Goal: Task Accomplishment & Management: Manage account settings

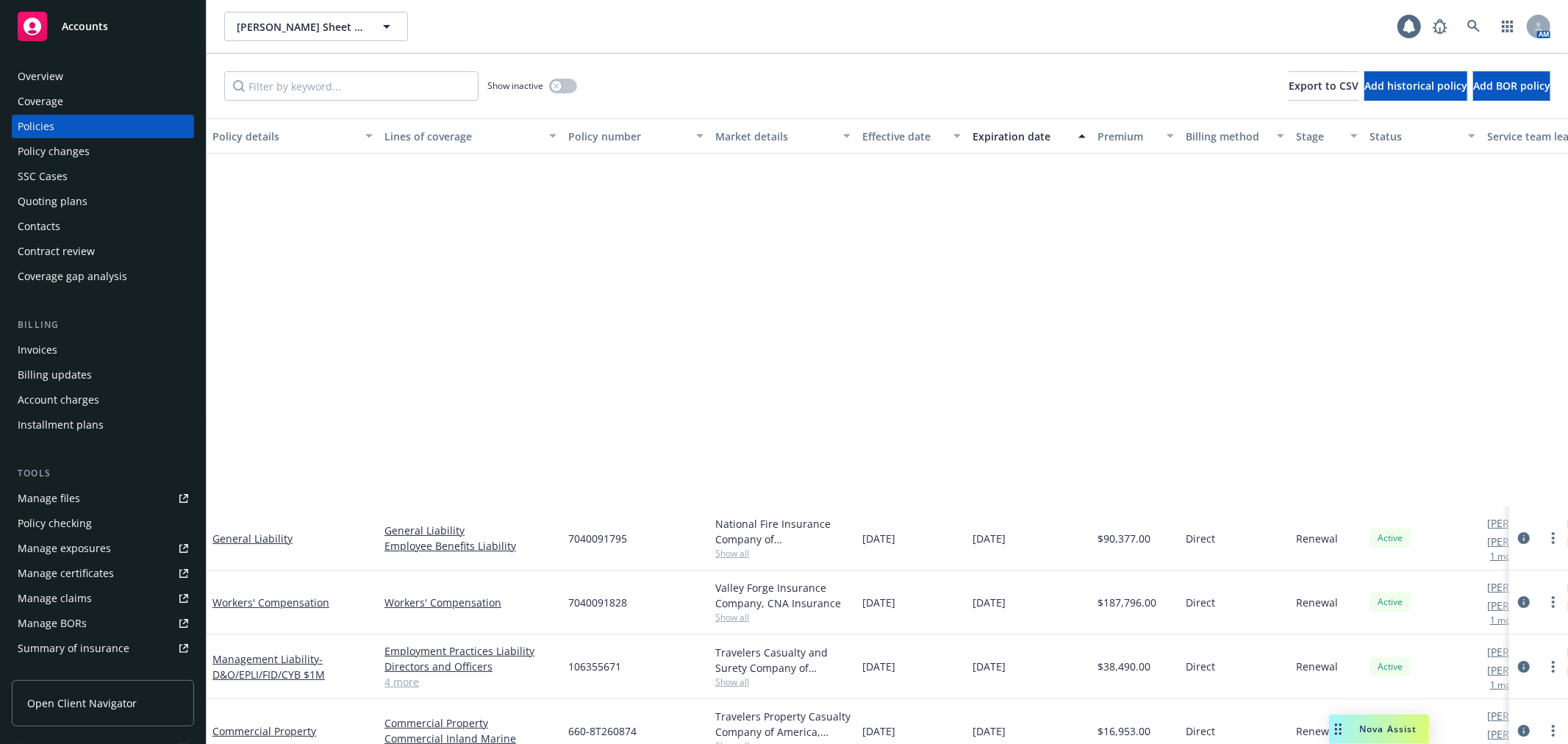
scroll to position [415, 0]
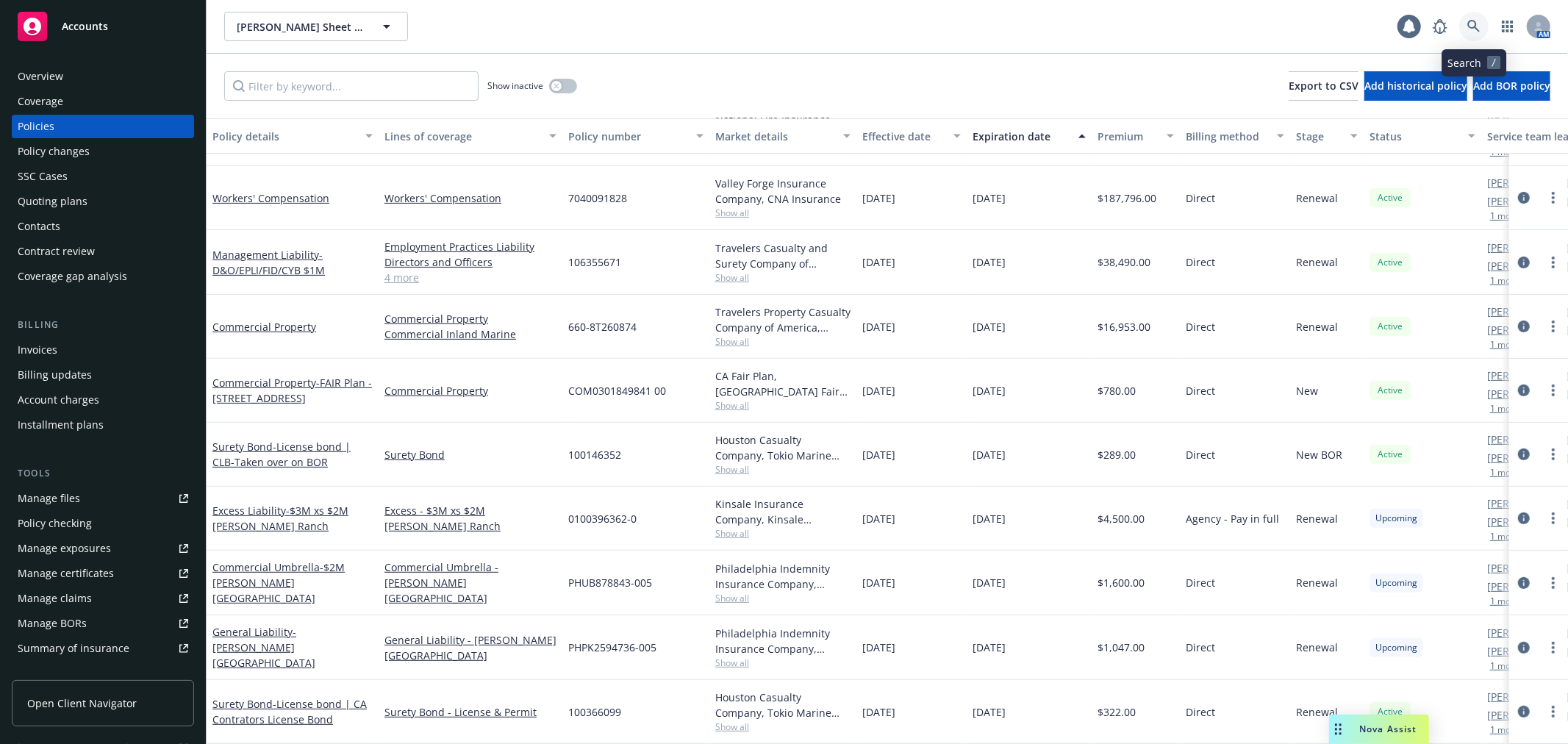
click at [1481, 25] on link at bounding box center [1474, 26] width 29 height 29
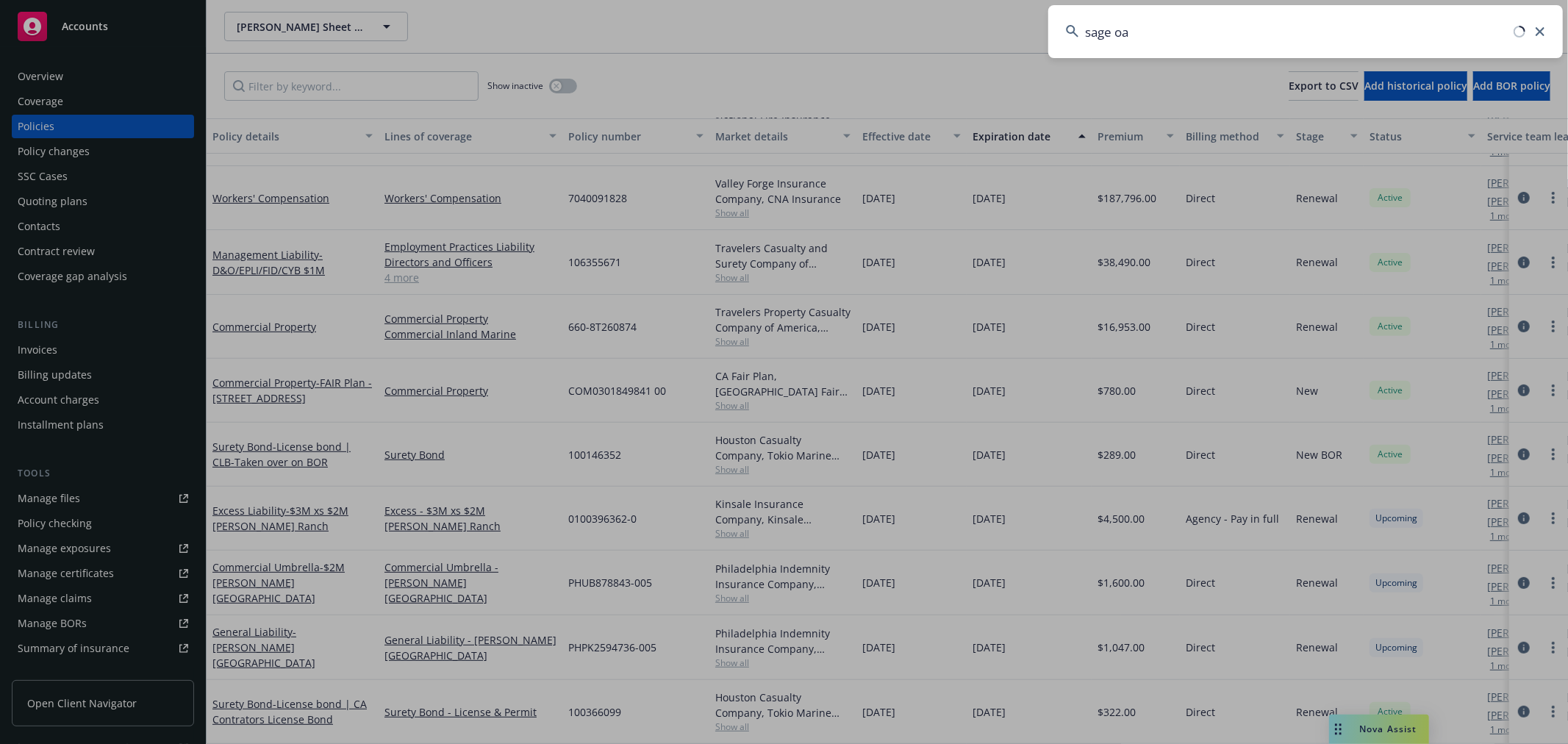
type input "sage oak"
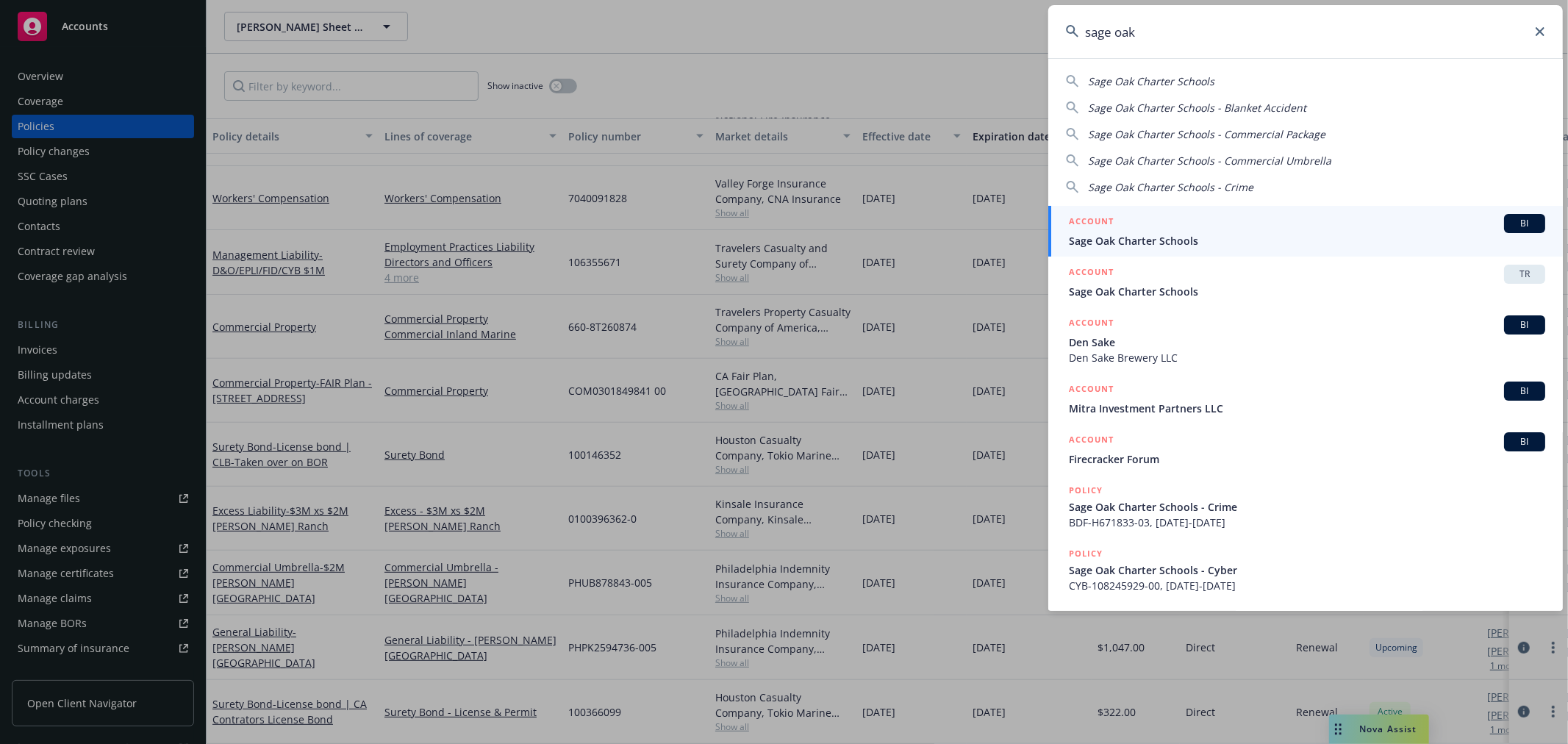
click at [1158, 233] on span "Sage Oak Charter Schools" at bounding box center [1307, 241] width 477 height 15
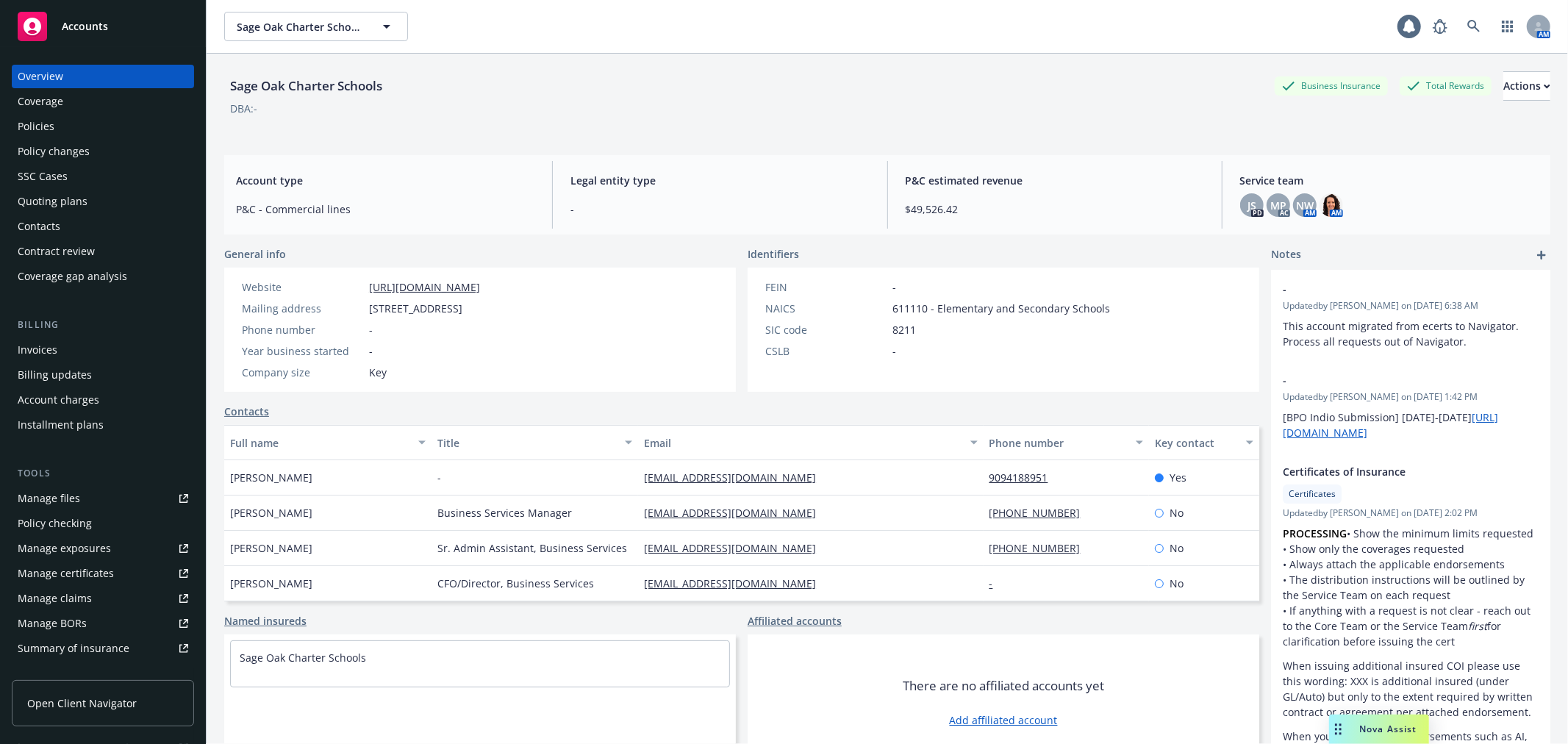
click at [89, 223] on div "Contacts" at bounding box center [103, 227] width 170 height 24
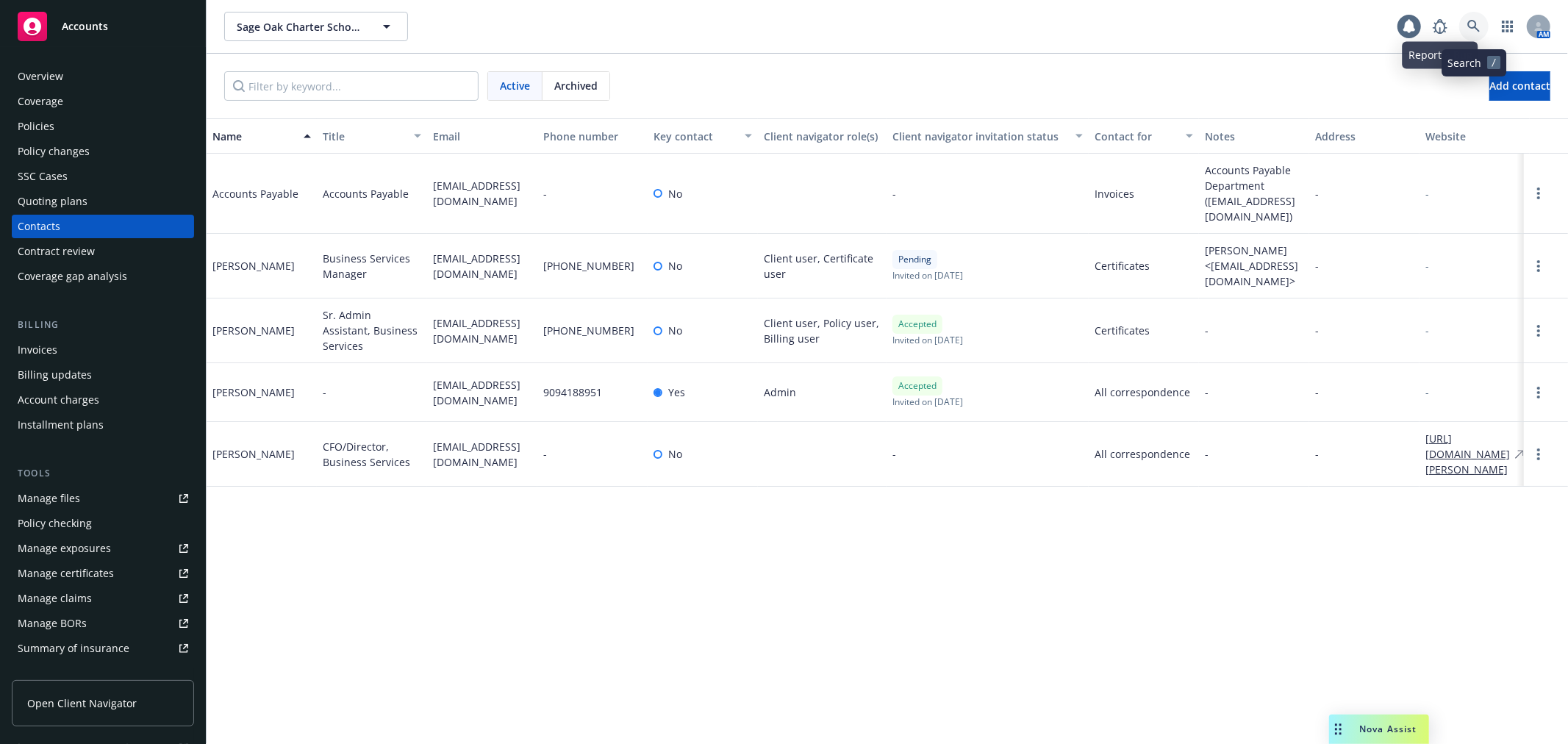
click at [1469, 24] on icon at bounding box center [1474, 26] width 12 height 12
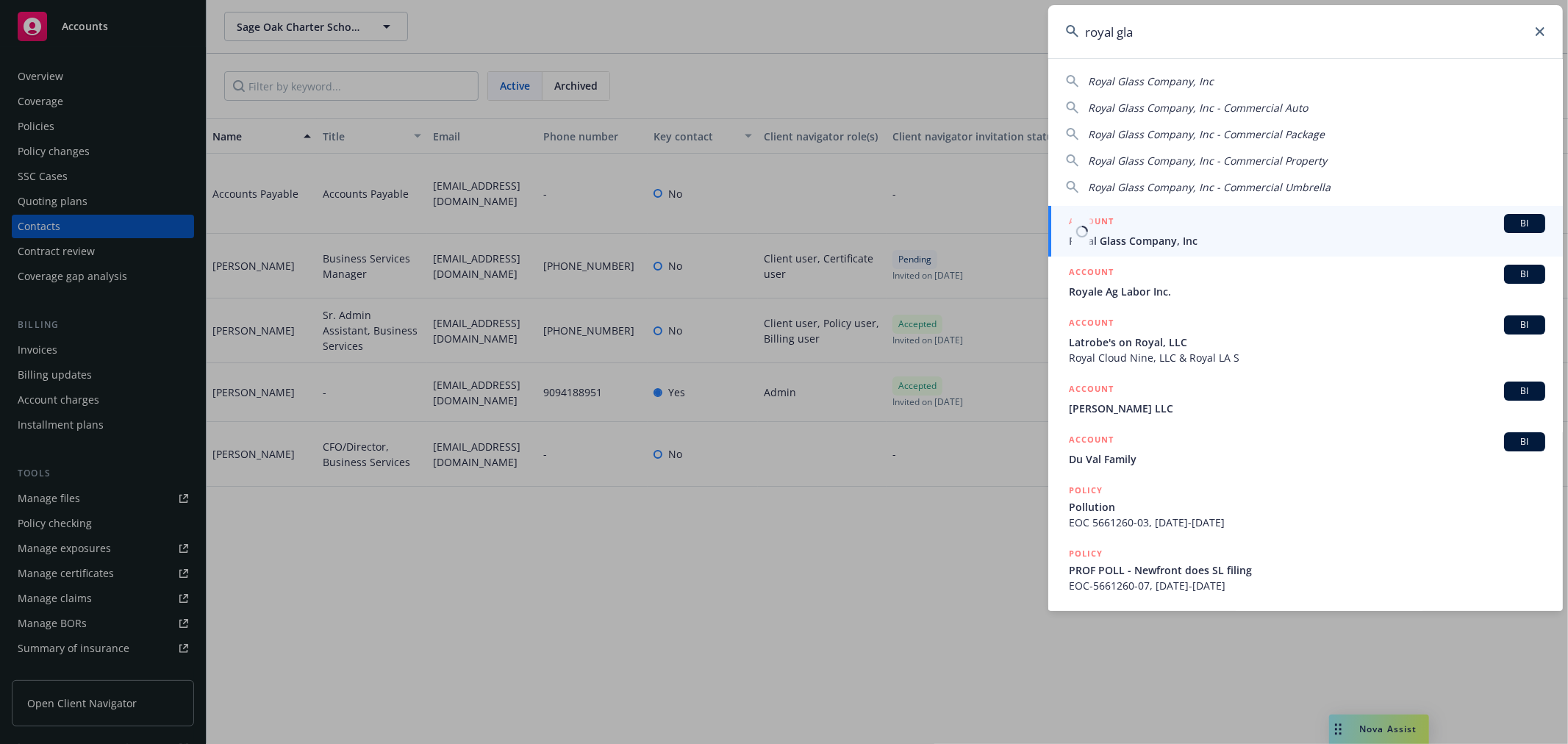
type input "royal gla"
click at [1209, 233] on span "Royal Glass Company, Inc" at bounding box center [1307, 241] width 477 height 15
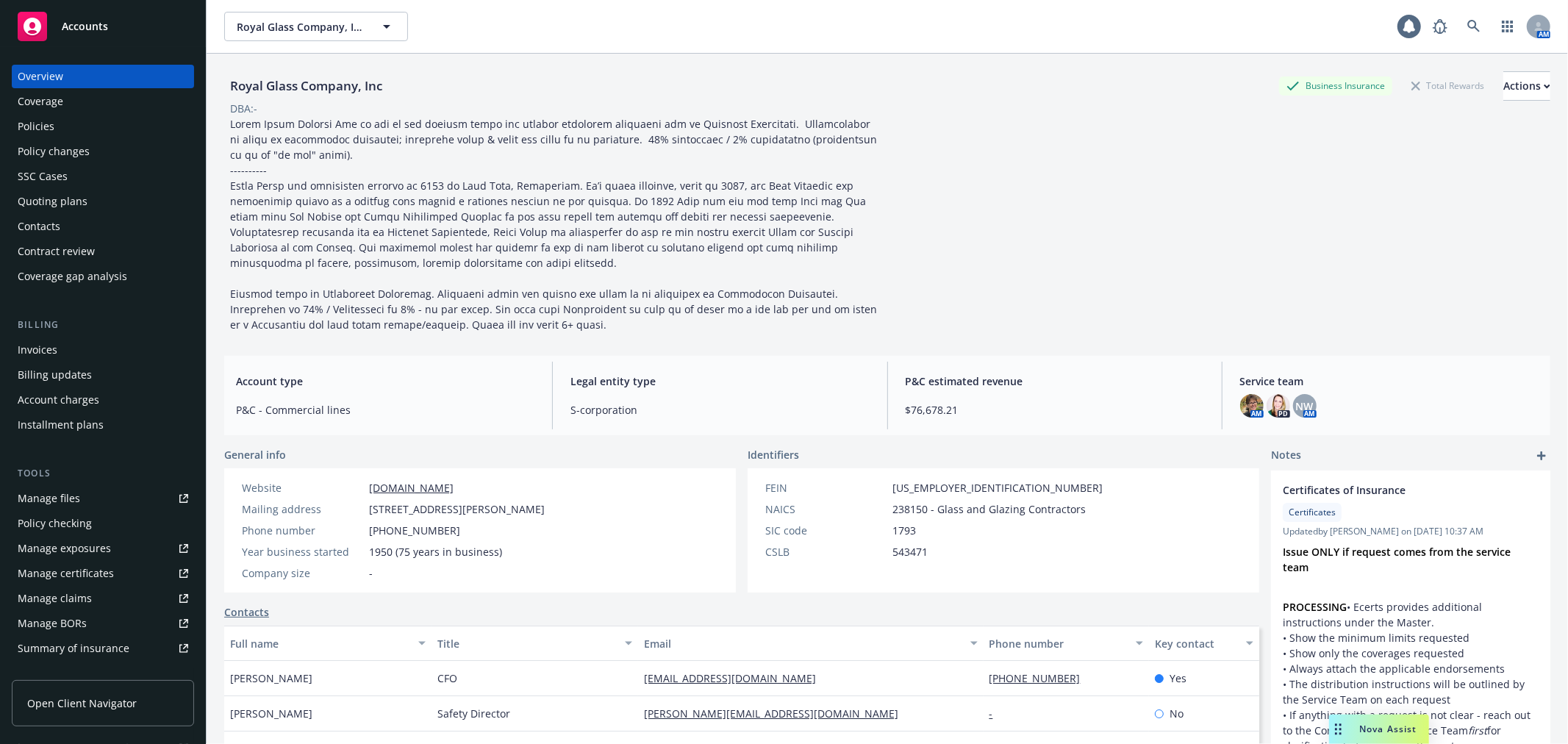
click at [99, 134] on div "Policies" at bounding box center [103, 126] width 170 height 24
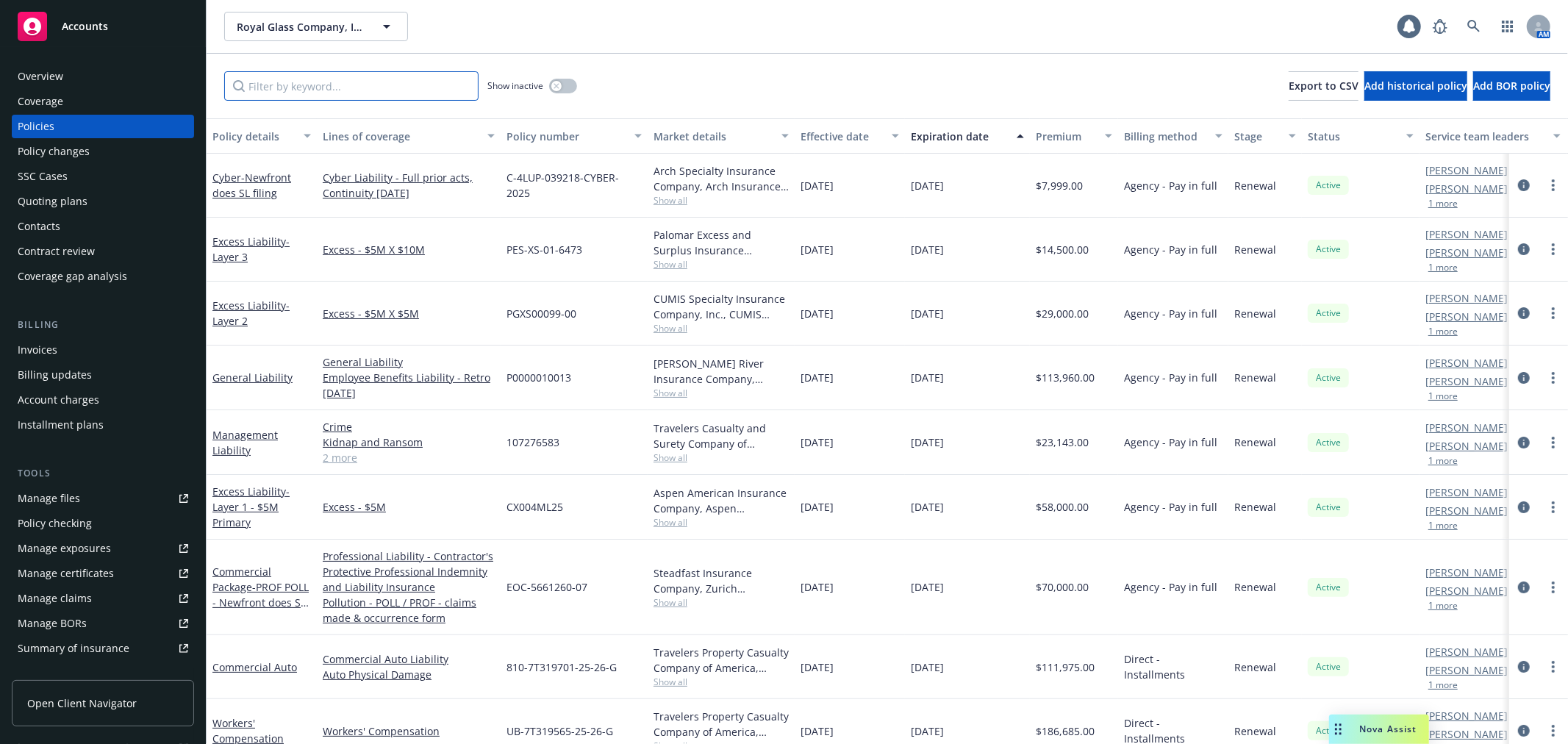
click at [283, 90] on input "Filter by keyword..." at bounding box center [351, 86] width 254 height 29
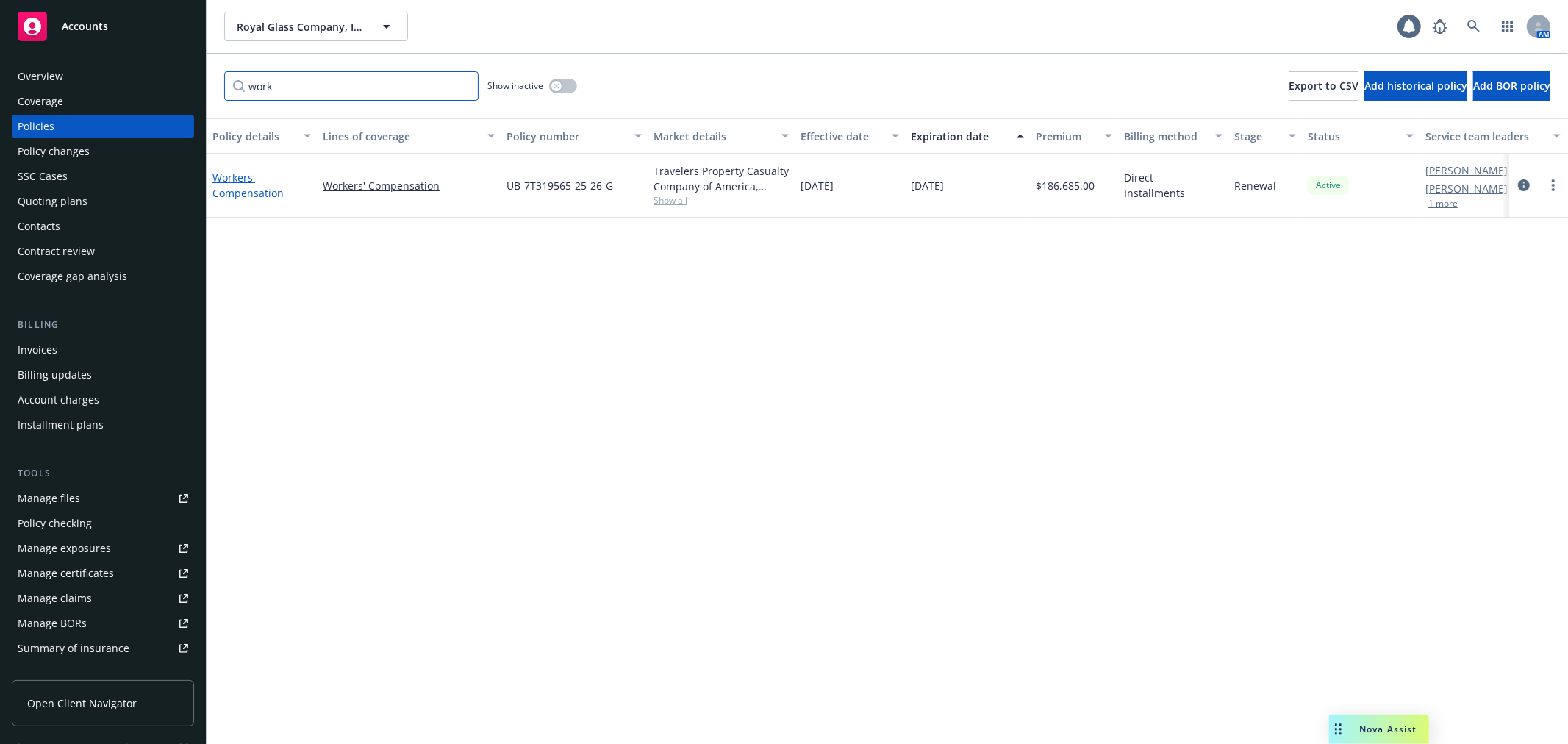
type input "work"
click at [235, 186] on link "Workers' Compensation" at bounding box center [248, 185] width 71 height 29
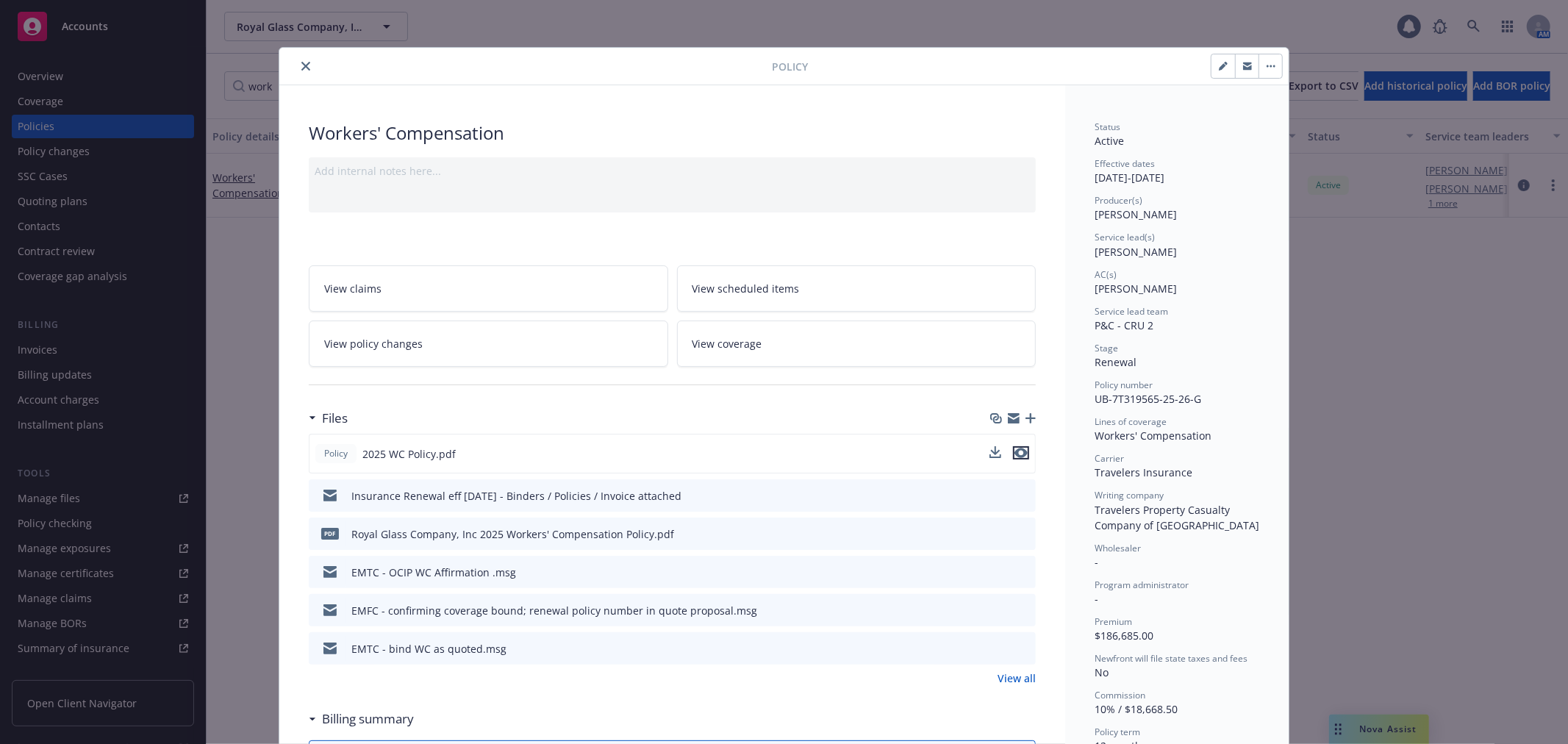
click at [1015, 450] on icon "preview file" at bounding box center [1021, 452] width 13 height 10
click at [299, 71] on button "close" at bounding box center [305, 66] width 18 height 18
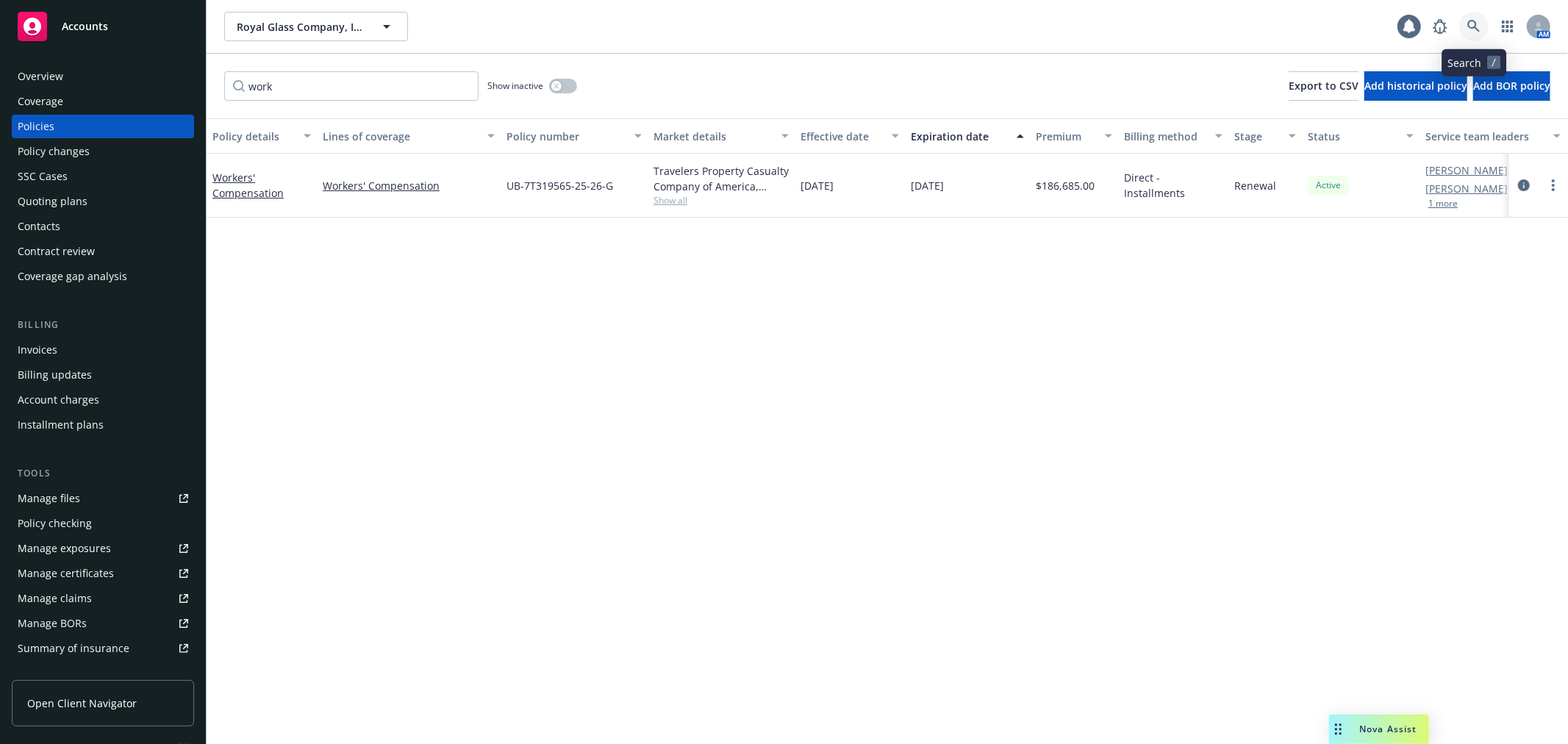
click at [1472, 28] on icon at bounding box center [1474, 26] width 13 height 13
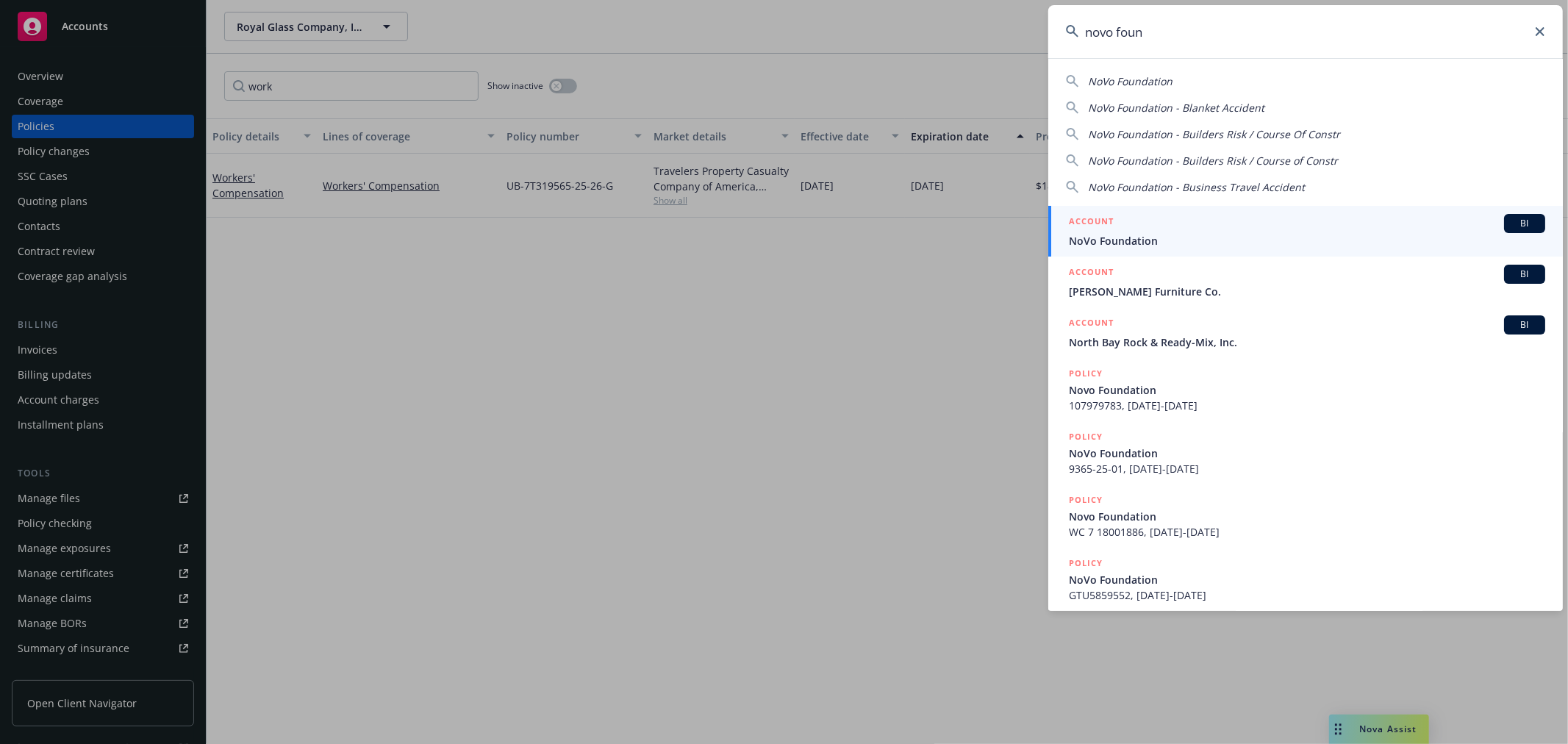
type input "novo foun"
click at [1128, 232] on div "ACCOUNT BI" at bounding box center [1307, 223] width 477 height 19
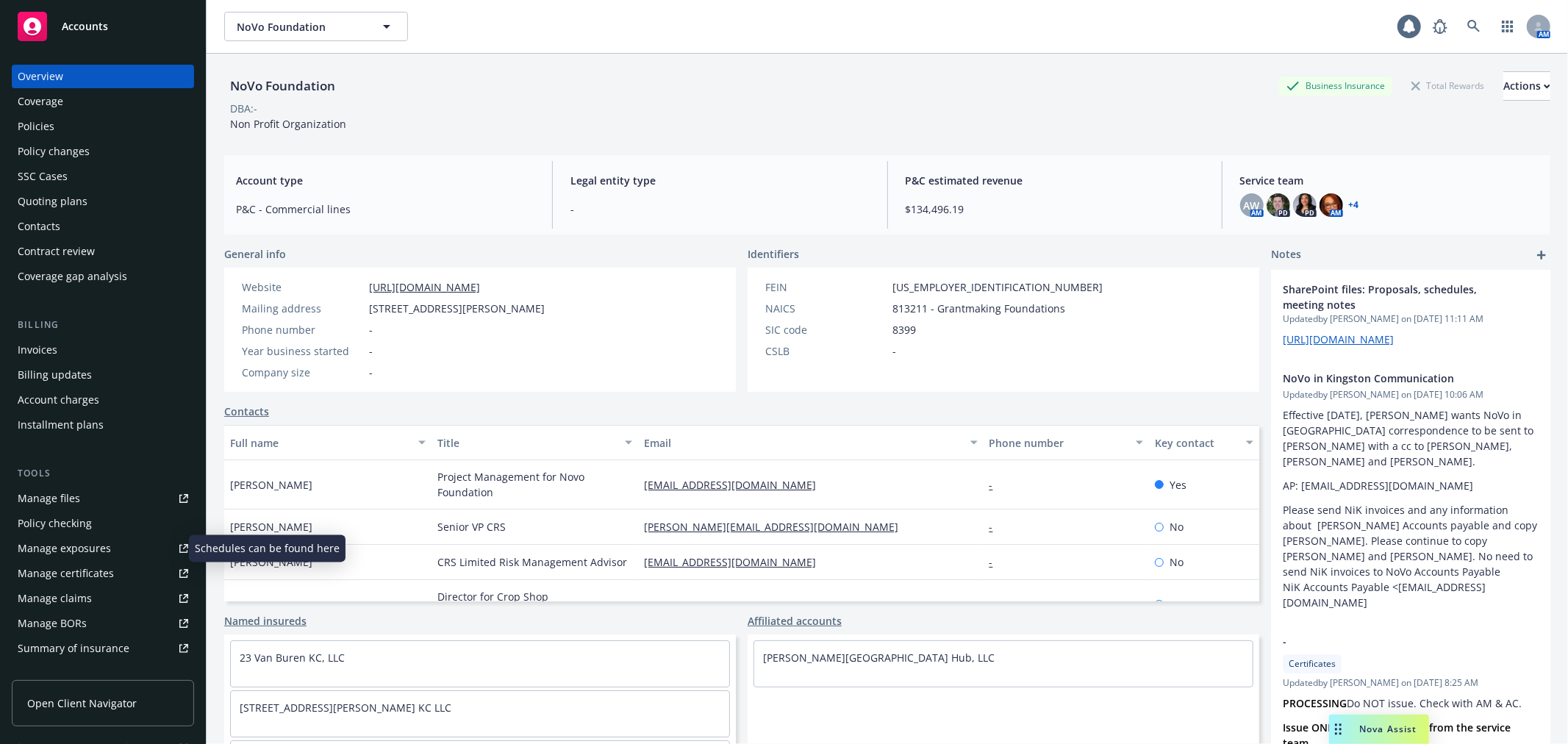
click at [130, 555] on link "Manage exposures" at bounding box center [103, 548] width 183 height 24
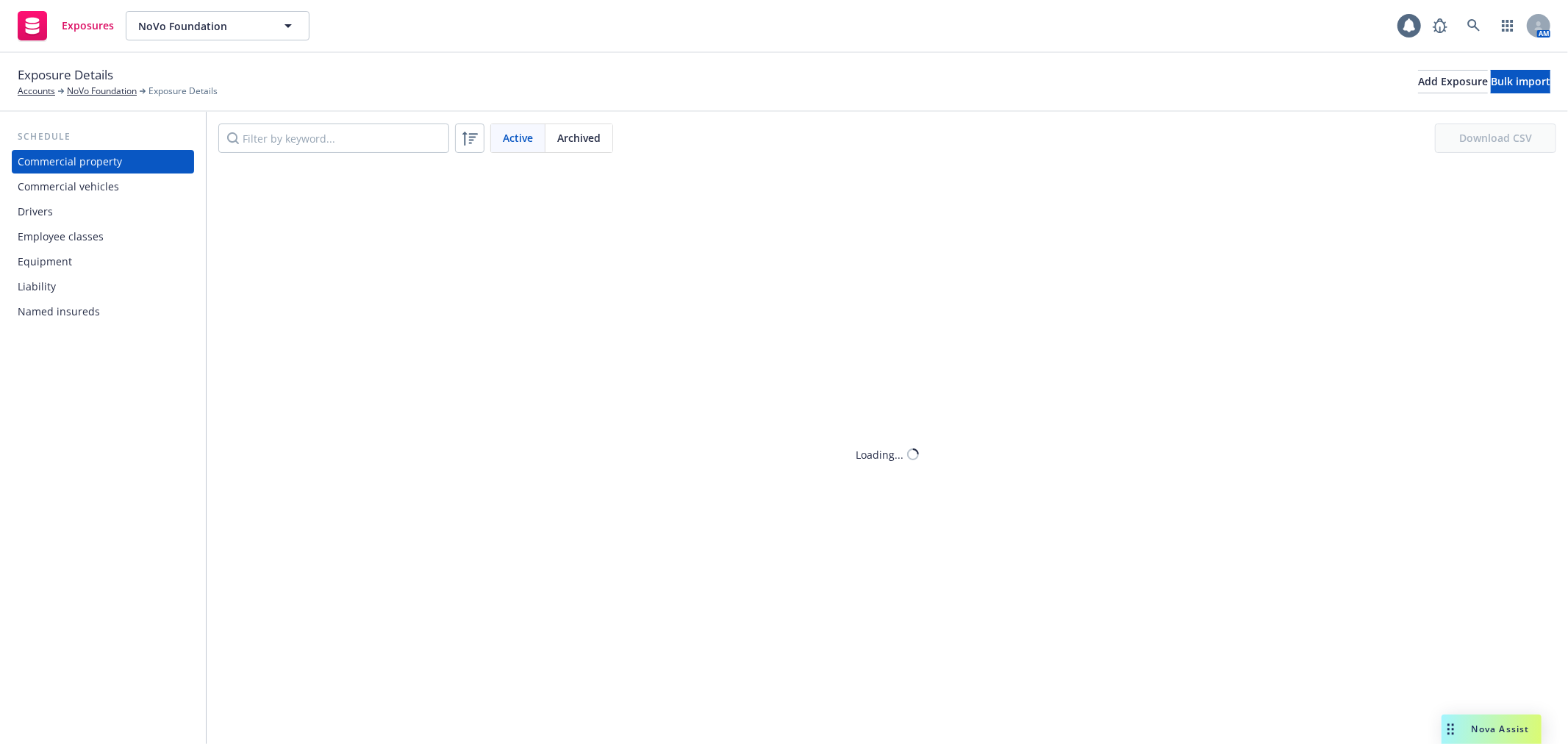
click at [140, 192] on div "Commercial vehicles" at bounding box center [103, 187] width 170 height 24
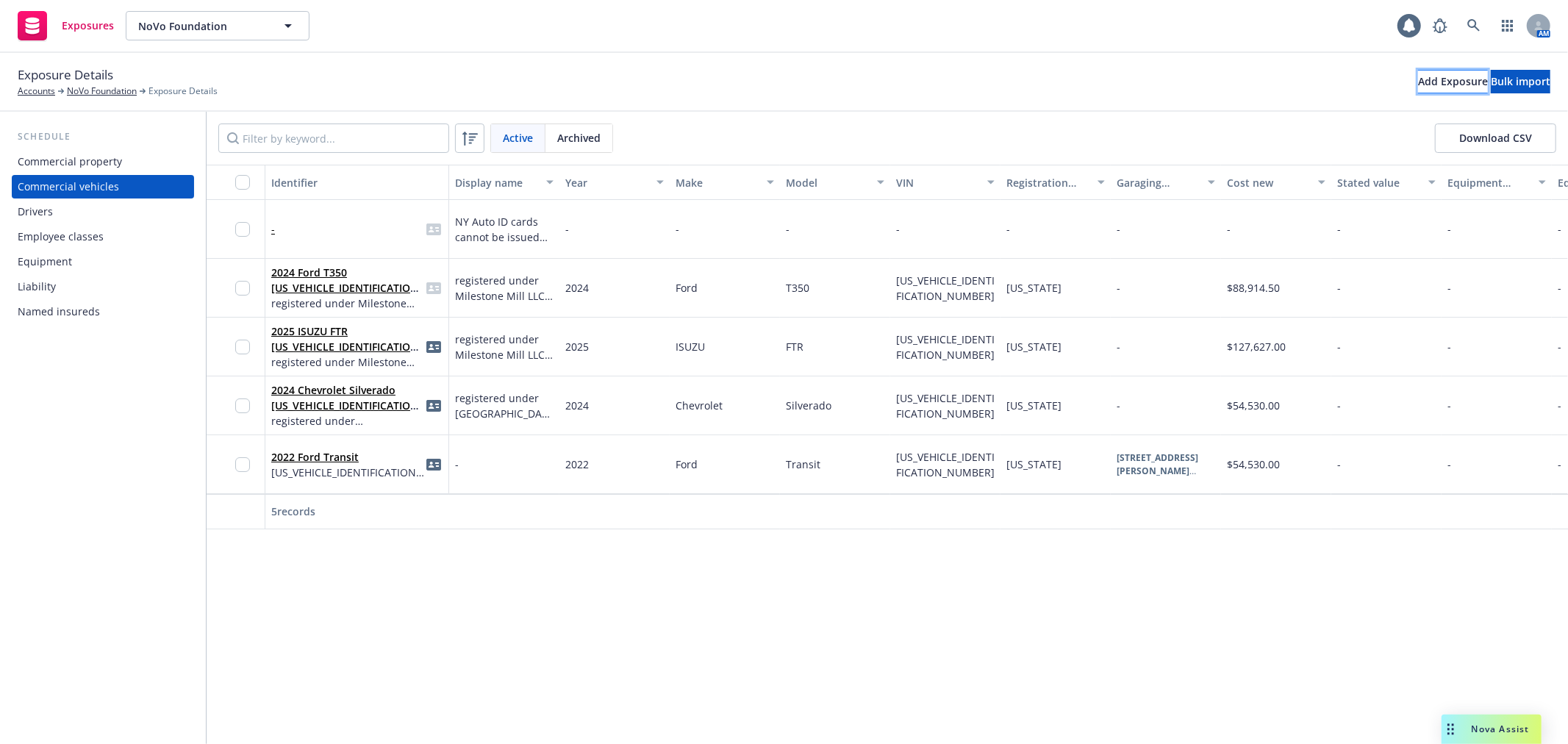
click at [1418, 89] on div "Add Exposure" at bounding box center [1453, 81] width 70 height 22
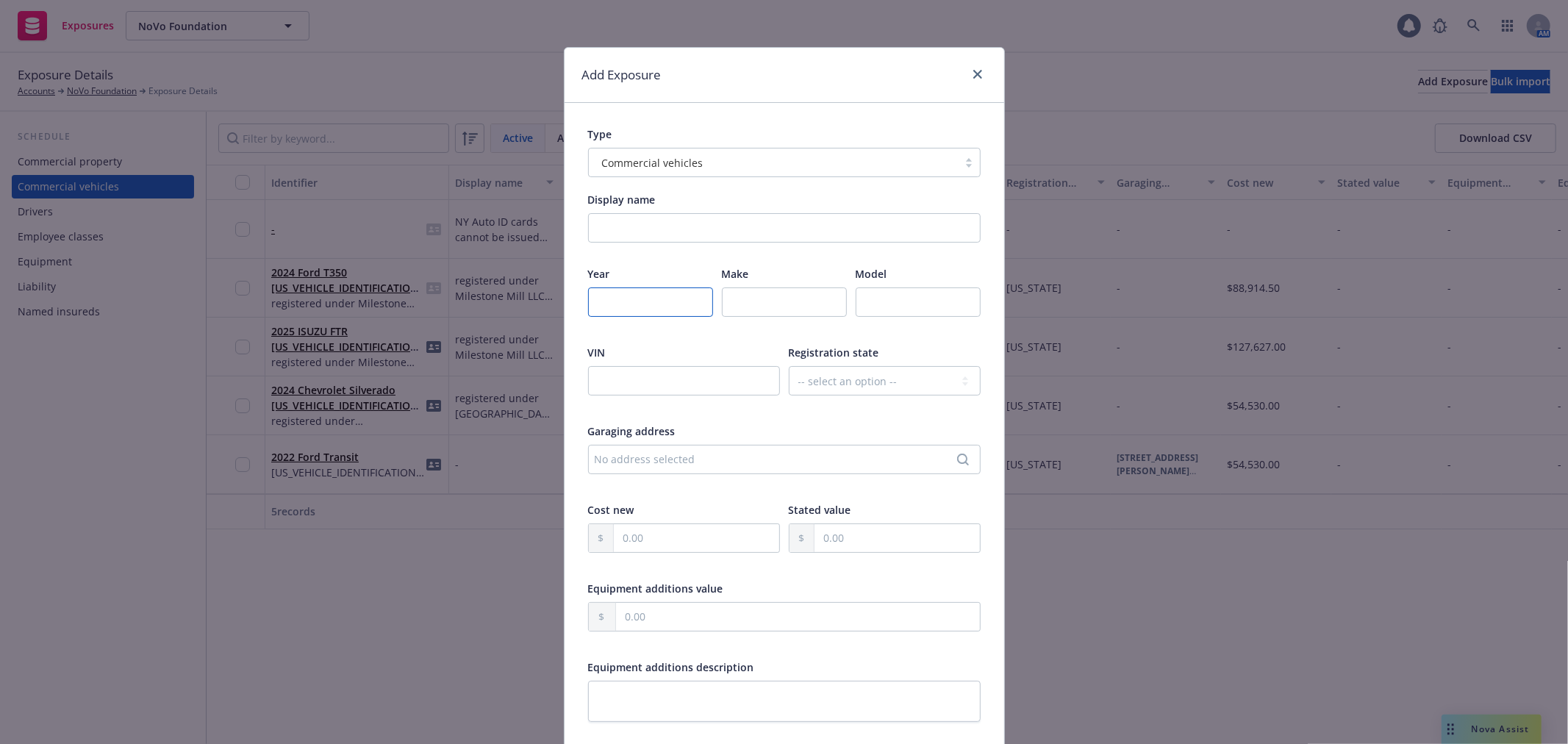
click at [629, 302] on input "number" at bounding box center [650, 302] width 125 height 29
type input "2025"
type input "Isuzu"
click at [662, 372] on input "text" at bounding box center [684, 381] width 192 height 29
paste input "54DK6S1F9SSA00798"
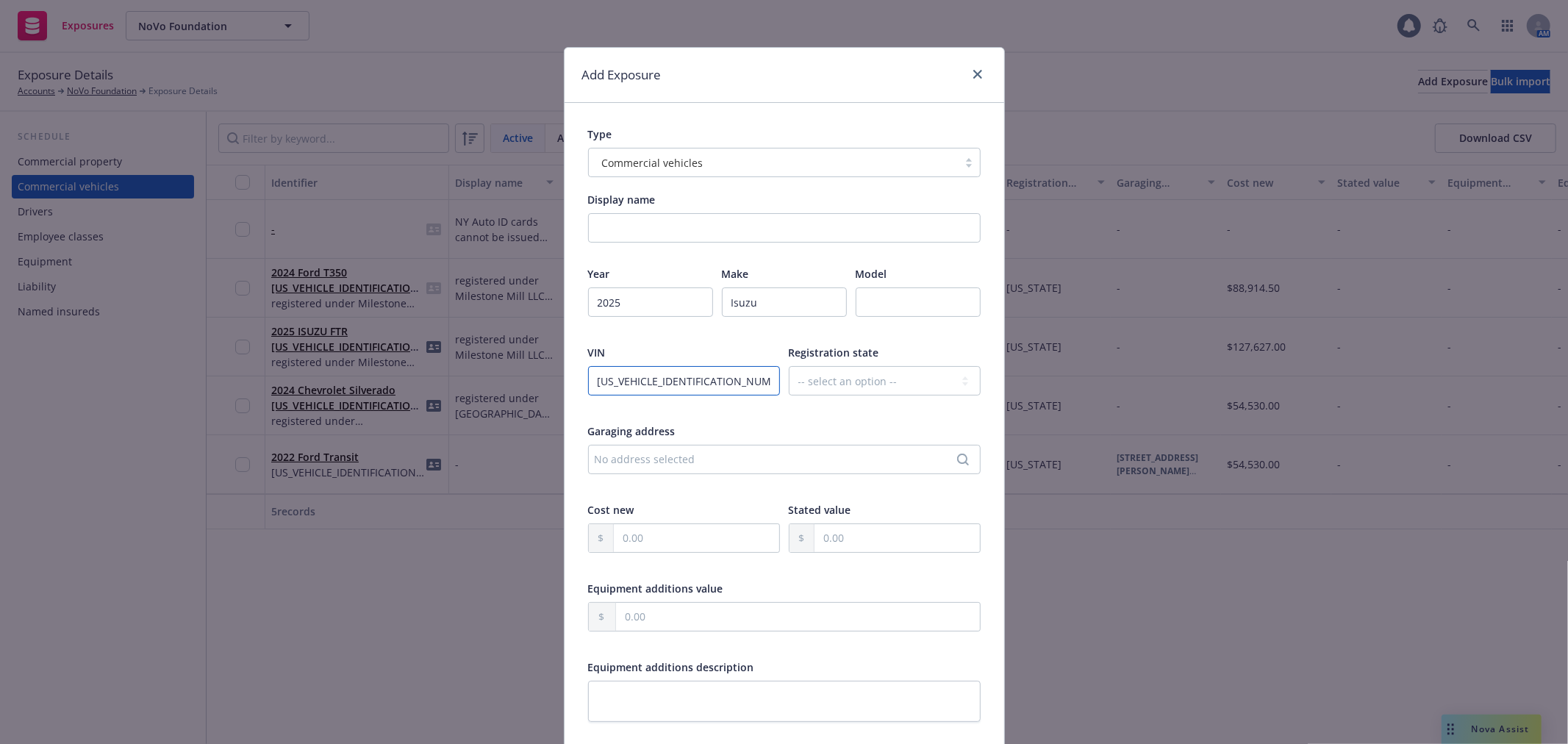
type input "54DK6S1F9SSA00798"
click at [650, 230] on input "Display name" at bounding box center [784, 228] width 392 height 29
type input "registered under Milestone Mill LLC EIN: 92-1067923"
click at [818, 376] on select "-- select an option -- Alaska Alabama Arkansas American Samoa Arizona Californi…" at bounding box center [885, 381] width 192 height 29
select select "NY"
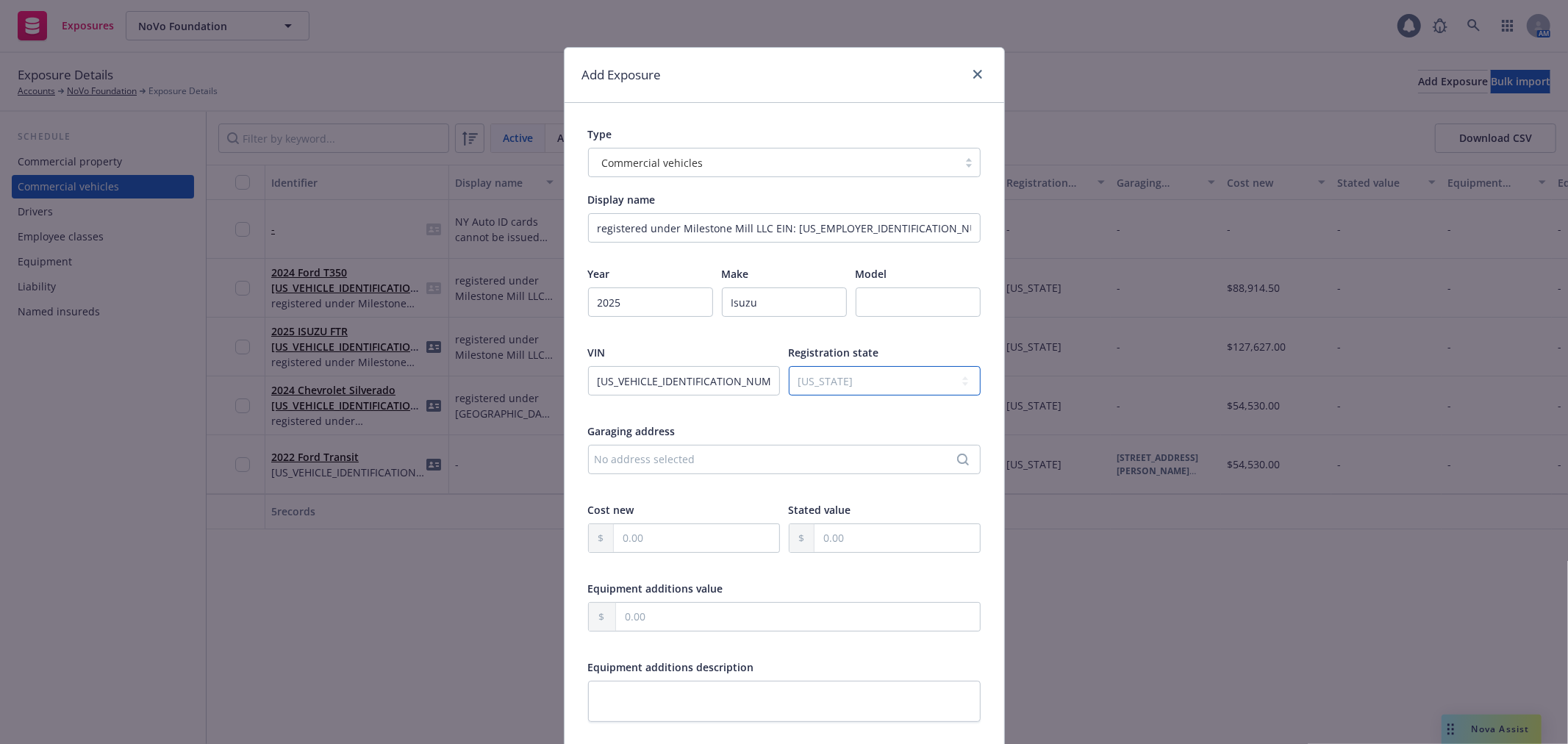
click at [789, 366] on select "-- select an option -- Alaska Alabama Arkansas American Samoa Arizona Californi…" at bounding box center [885, 381] width 192 height 29
click at [880, 306] on input "text" at bounding box center [918, 302] width 125 height 29
type input "FTR"
click at [695, 531] on input "text" at bounding box center [697, 538] width 166 height 28
paste input "172,979.68"
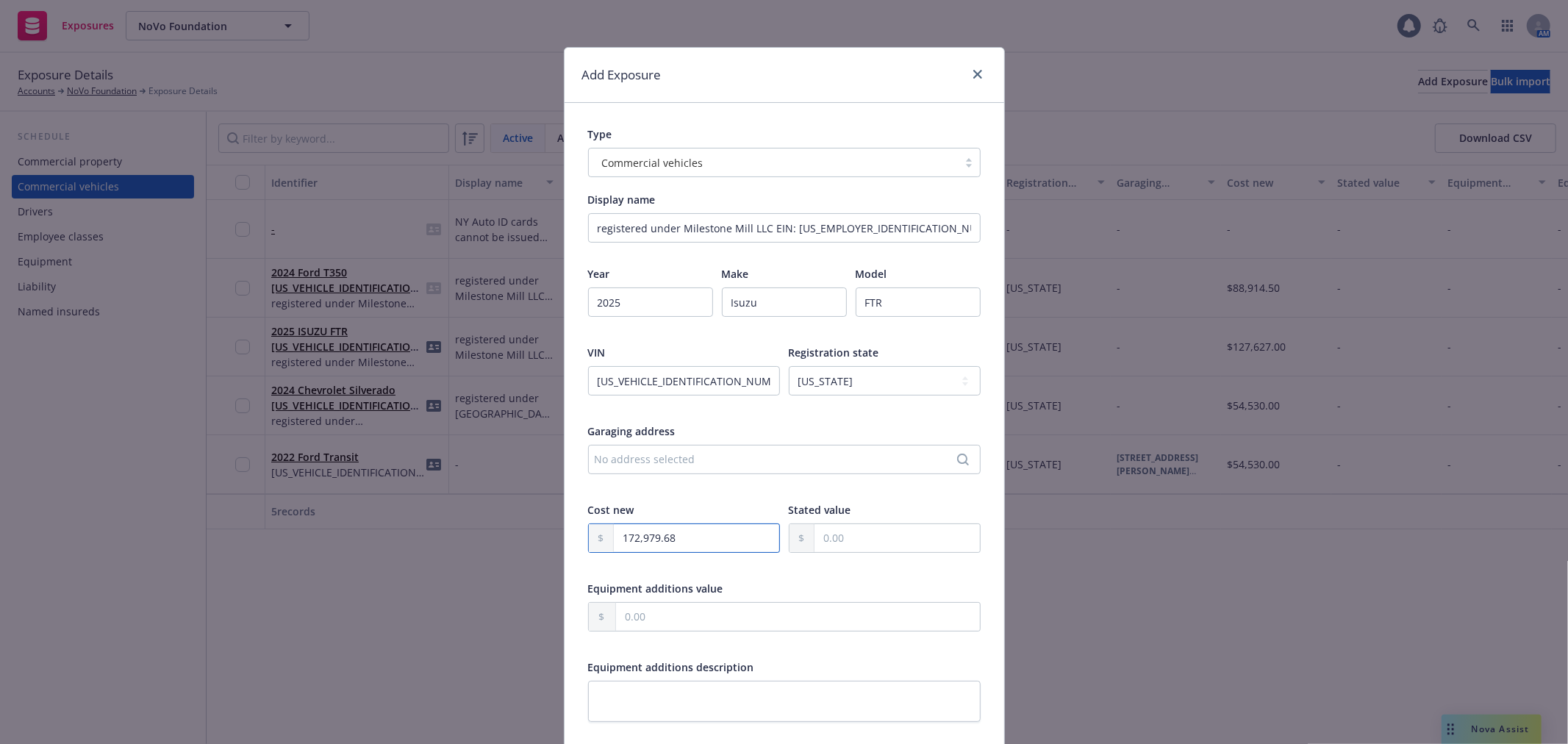
type input "172,979.68"
click at [794, 464] on div "No address selected" at bounding box center [777, 459] width 365 height 15
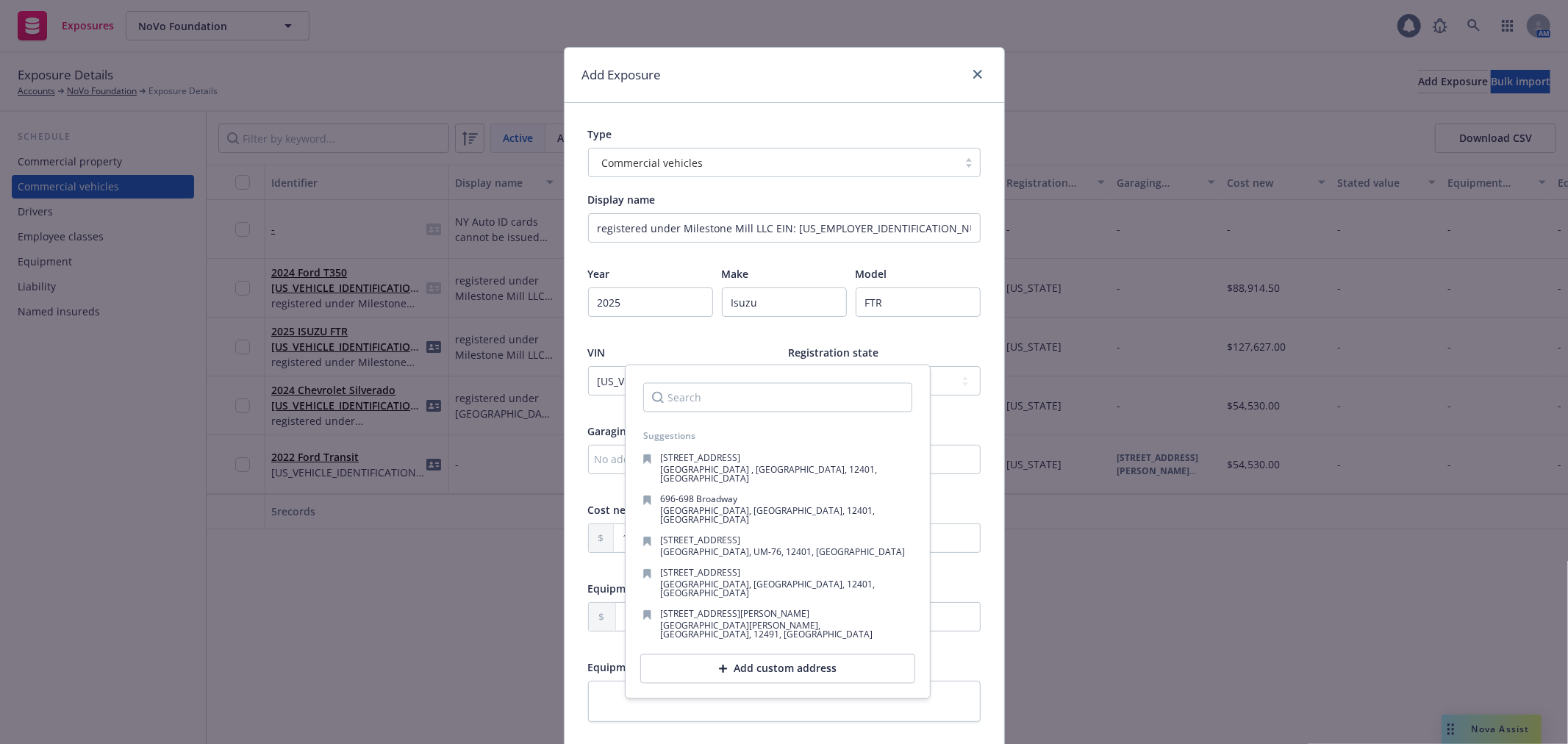
click at [995, 494] on div "Type Commercial vehicles Display name registered under Milestone Mill LLC EIN: …" at bounding box center [784, 581] width 440 height 957
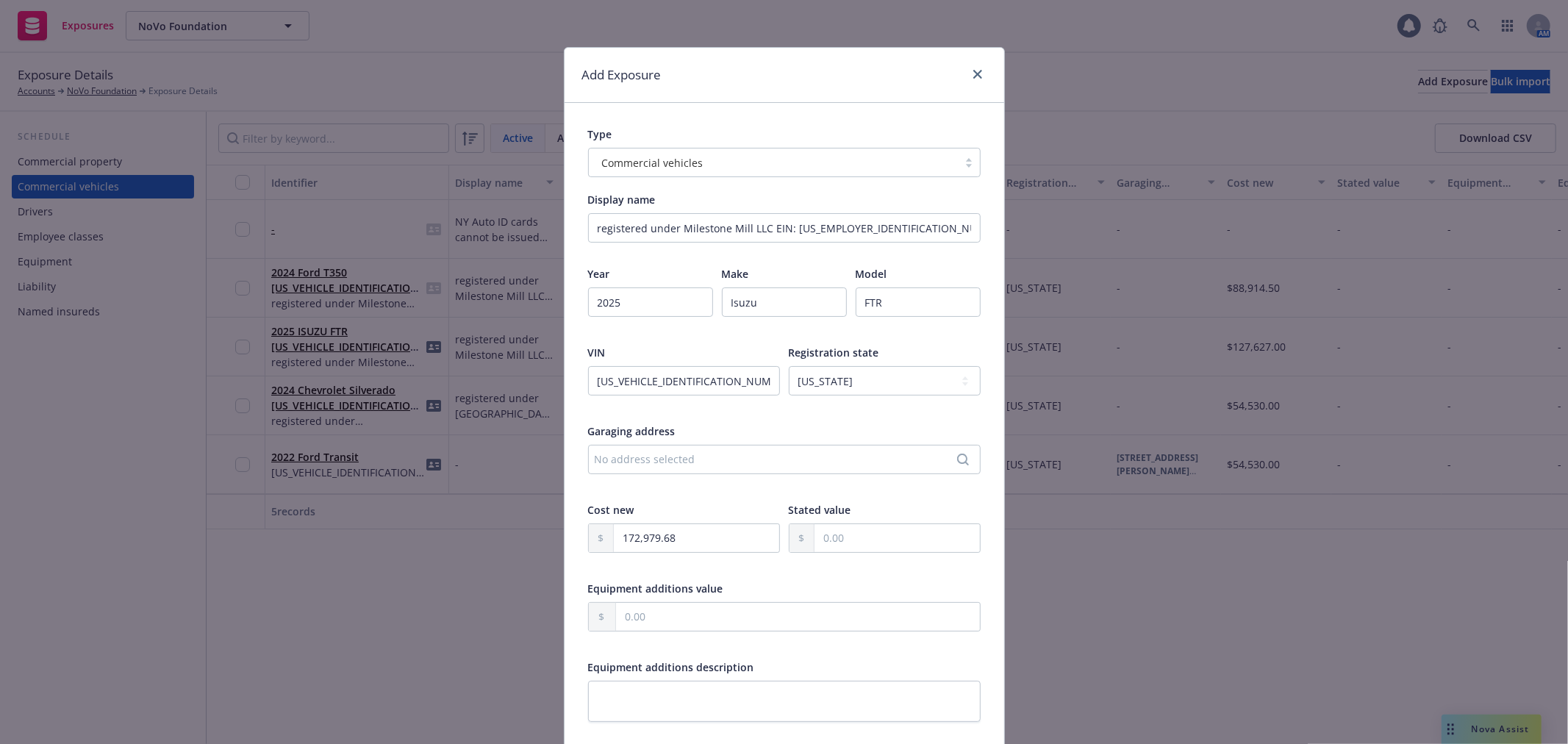
click at [741, 466] on div "No address selected" at bounding box center [777, 459] width 365 height 15
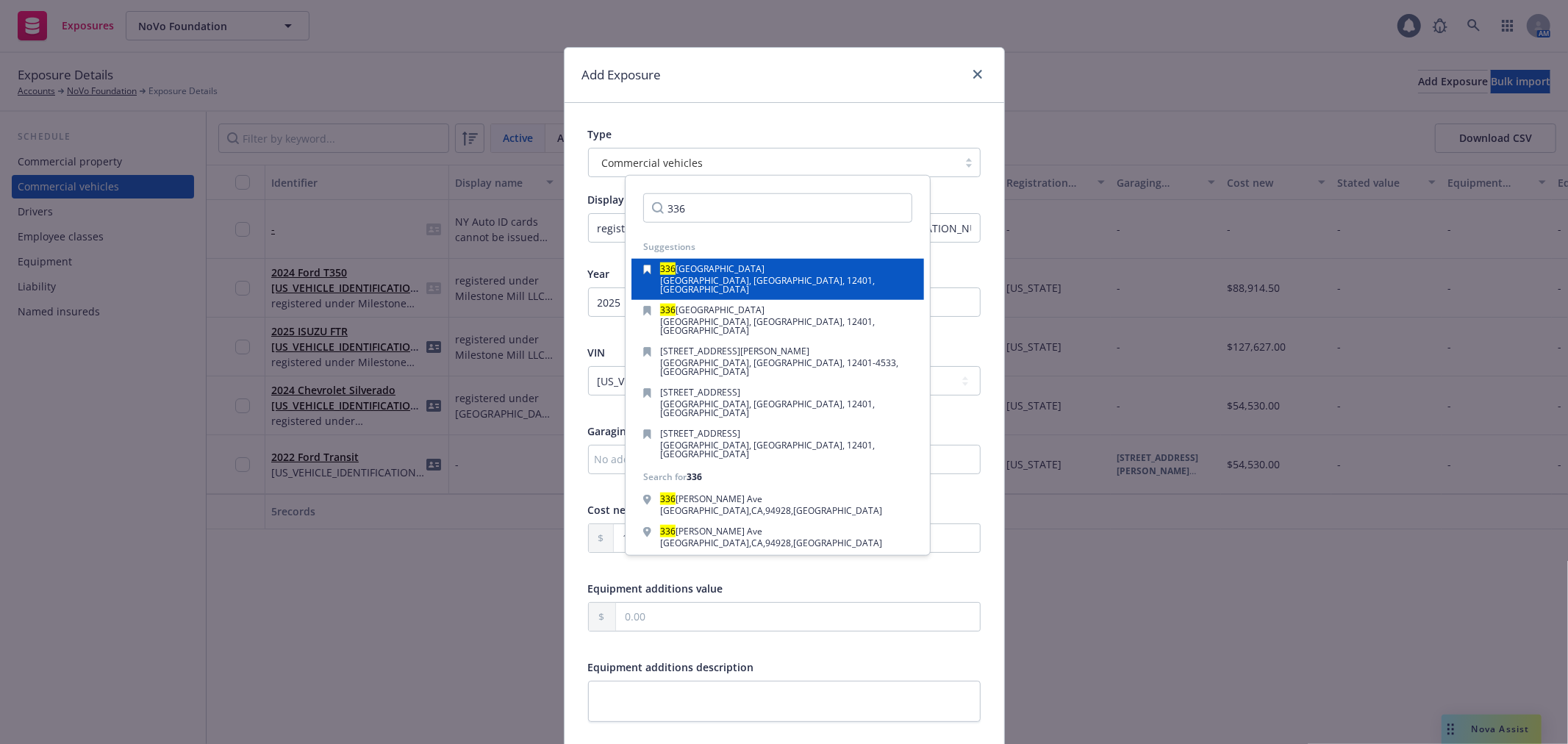
type input "336"
click at [741, 282] on span "Kingston, NY, 12401, USA" at bounding box center [767, 285] width 215 height 21
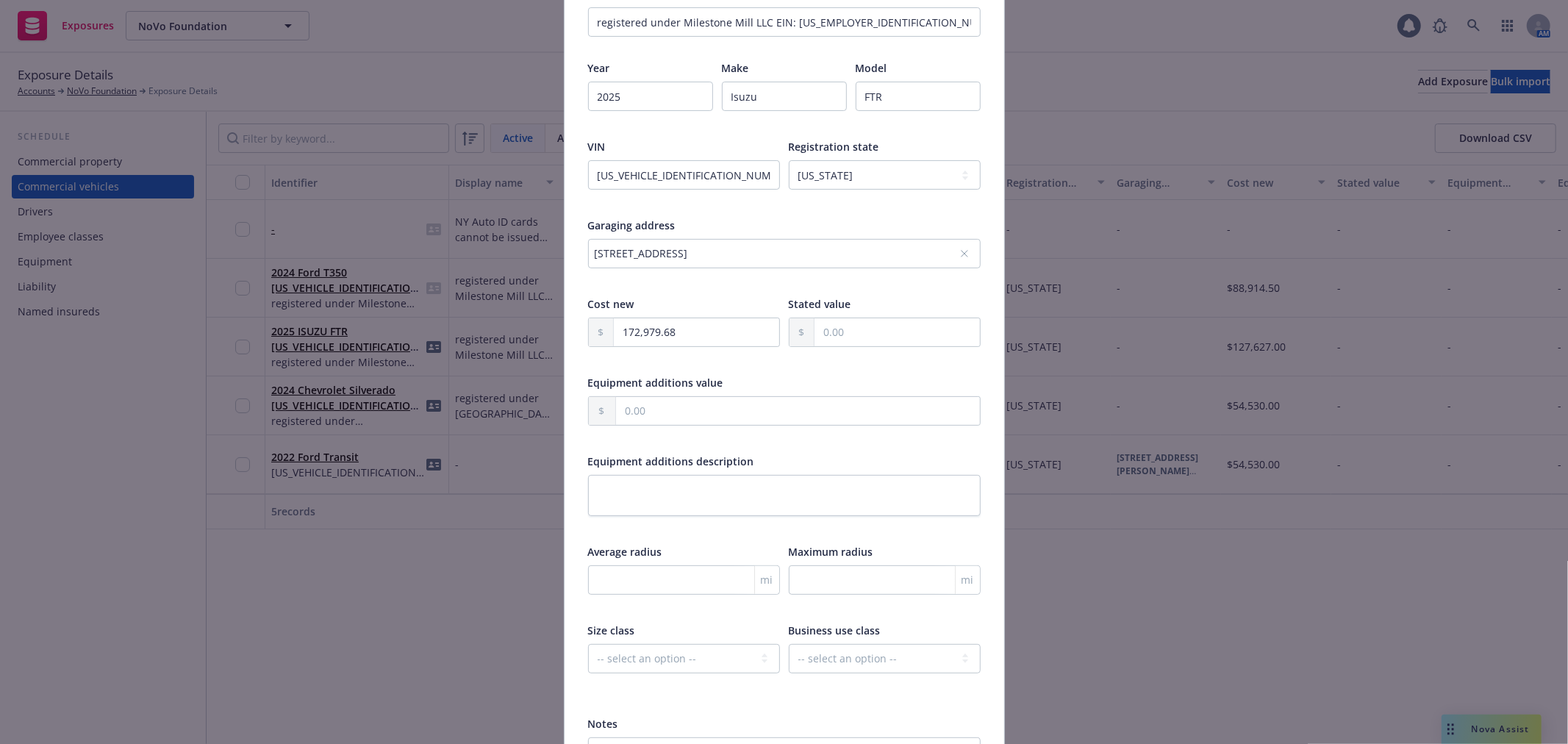
scroll to position [245, 0]
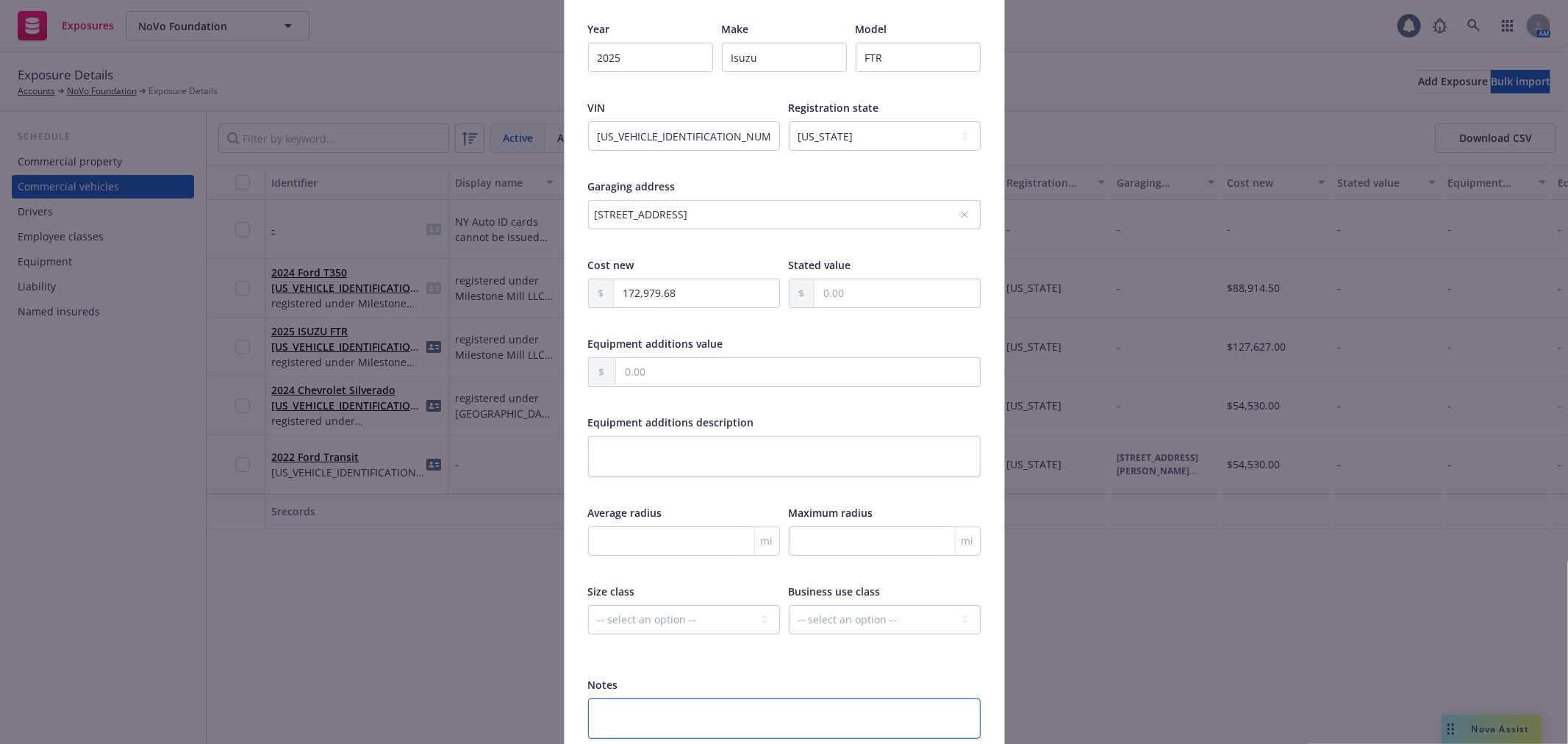
click at [715, 716] on textarea at bounding box center [784, 719] width 392 height 41
type textarea "a"
type textarea "x"
type textarea "ad"
type textarea "x"
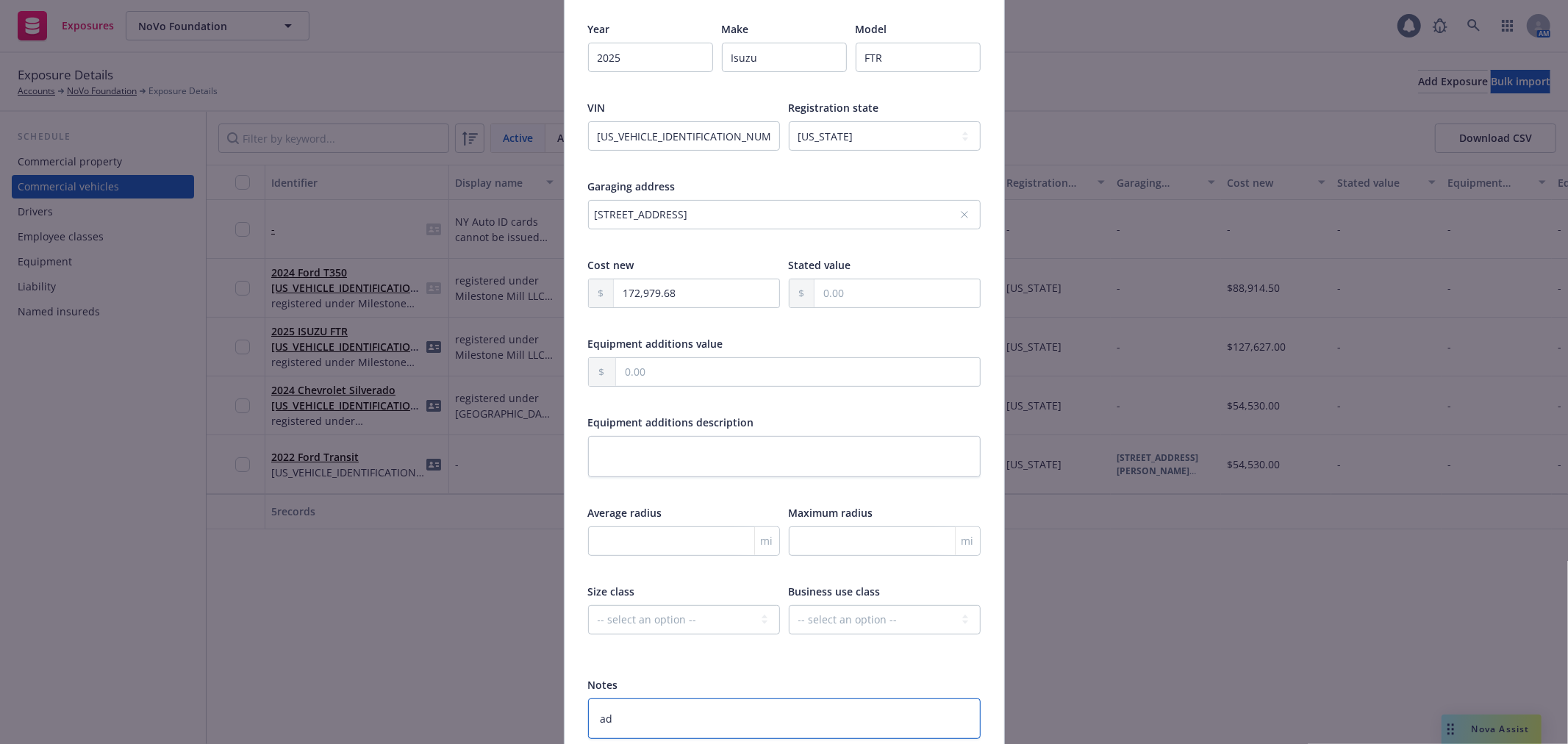
type textarea "add"
type textarea "x"
type textarea "adde"
type textarea "x"
type textarea "added"
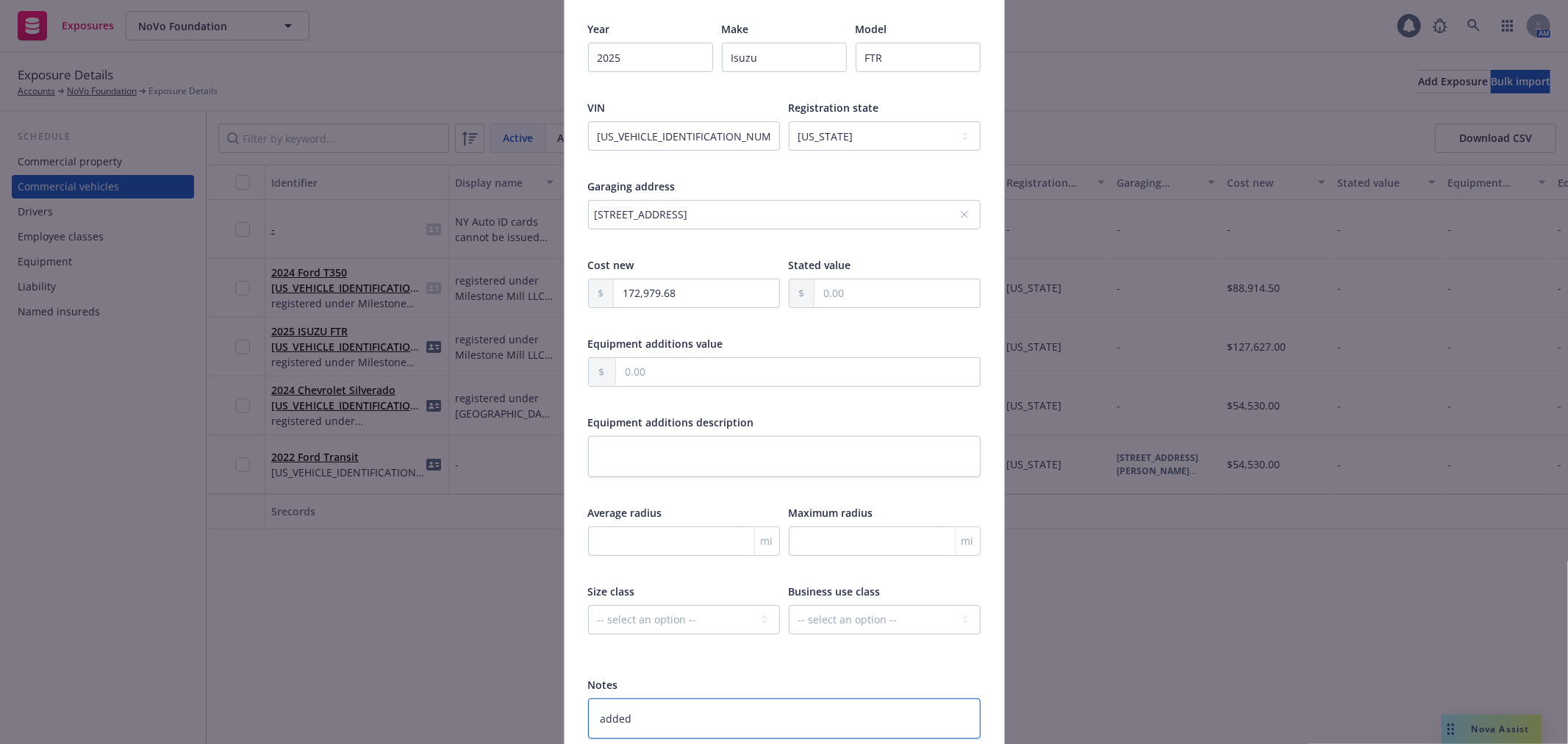
type textarea "x"
type textarea "added"
type textarea "x"
type textarea "added 9"
type textarea "x"
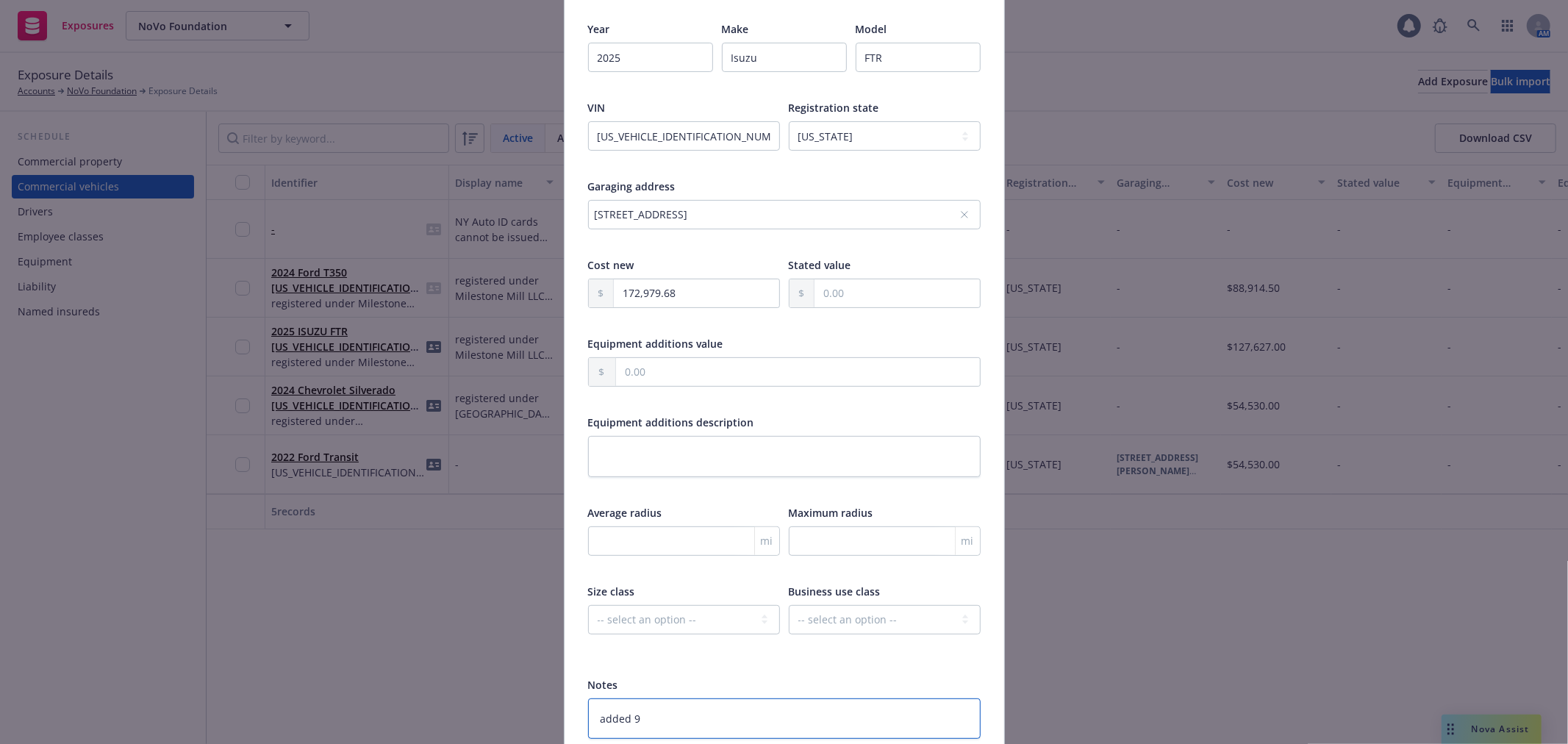
type textarea "added 9/"
type textarea "x"
type textarea "added 9/1"
type textarea "x"
type textarea "added 9/19"
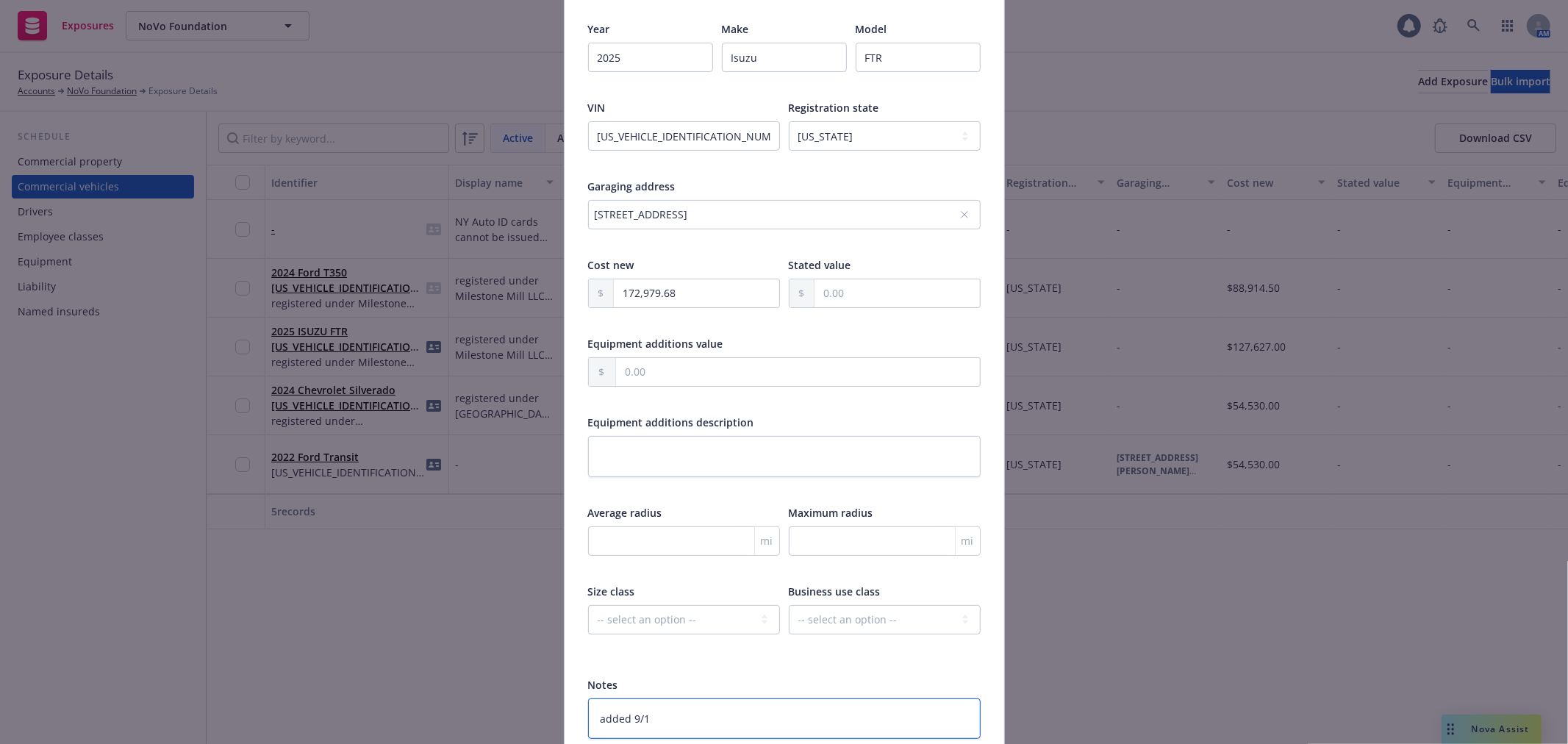
type textarea "x"
type textarea "added 9/1"
type textarea "x"
type textarea "added 9/17"
type textarea "x"
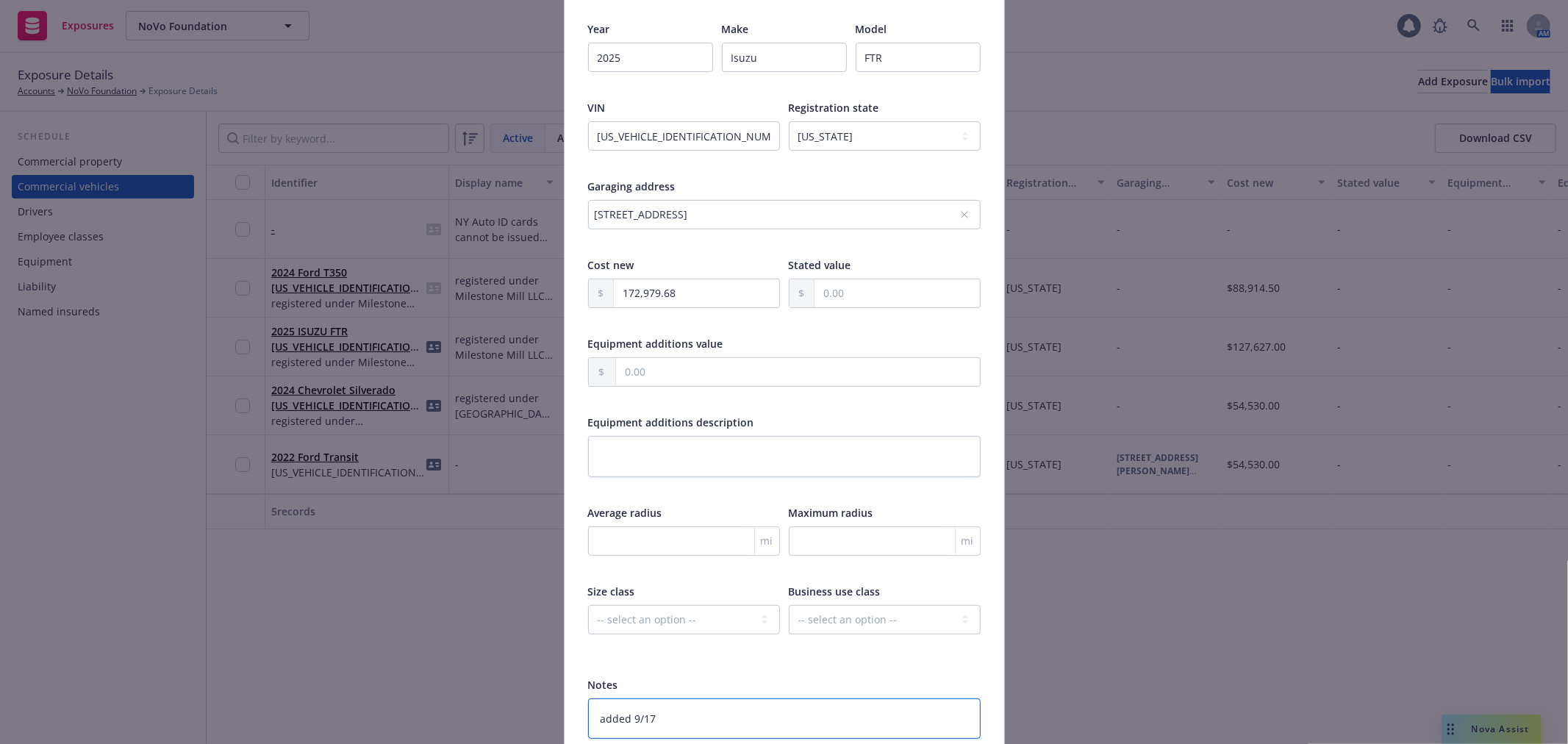
type textarea "added 9/17/"
type textarea "x"
type textarea "added 9/17/2"
type textarea "x"
type textarea "added 9/17/20"
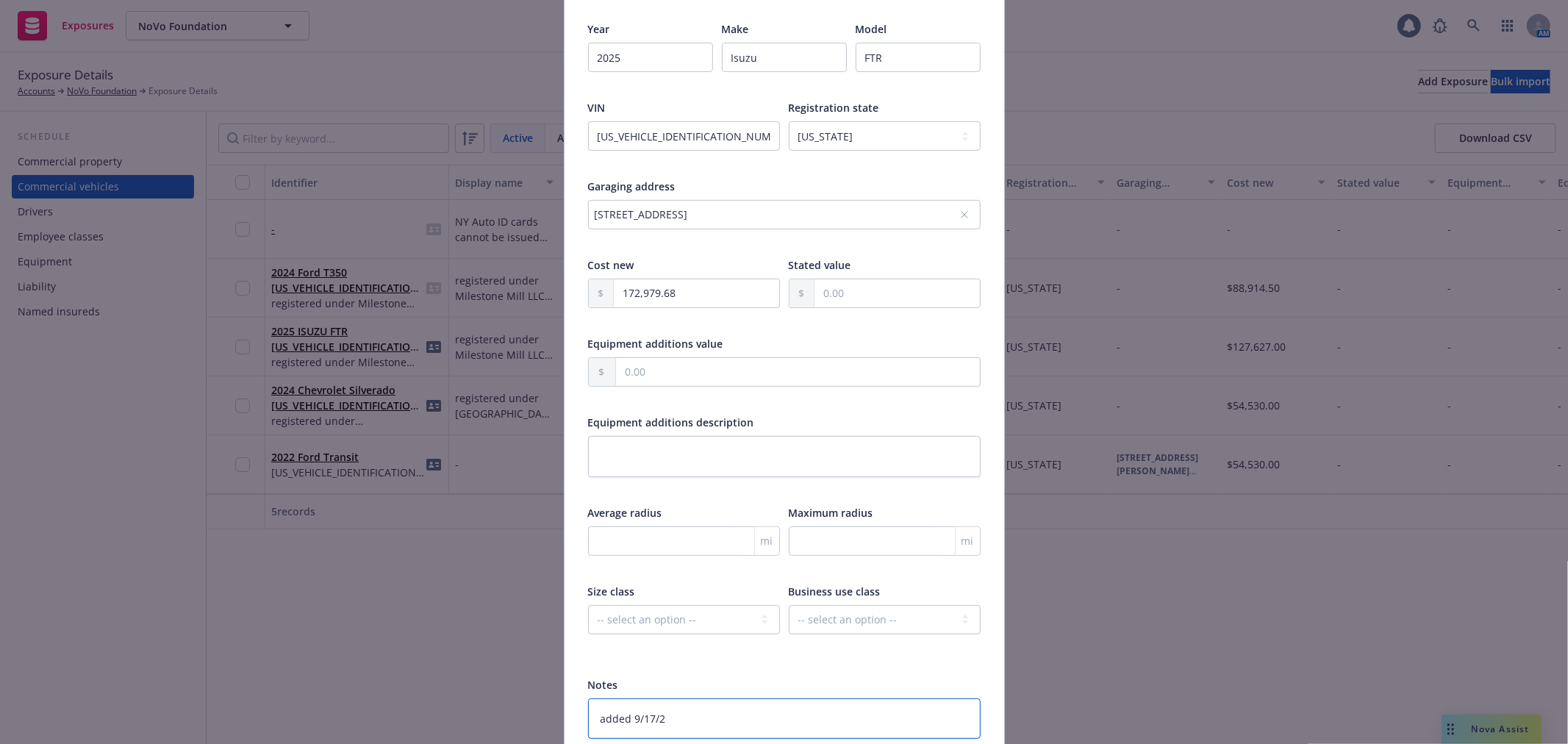
type textarea "x"
type textarea "added 9/17/202"
type textarea "x"
type textarea "added 9/17/2025"
type textarea "x"
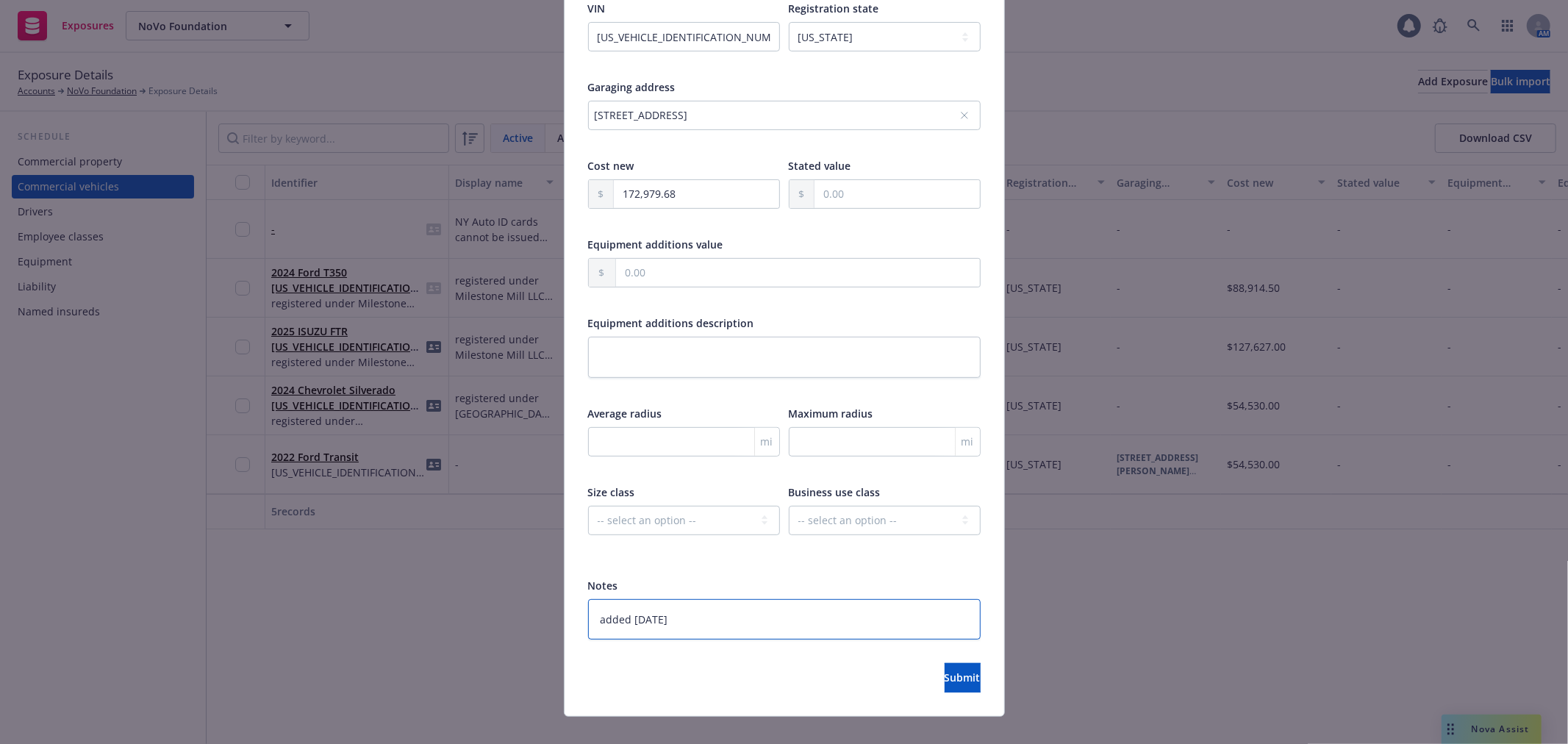
scroll to position [363, 0]
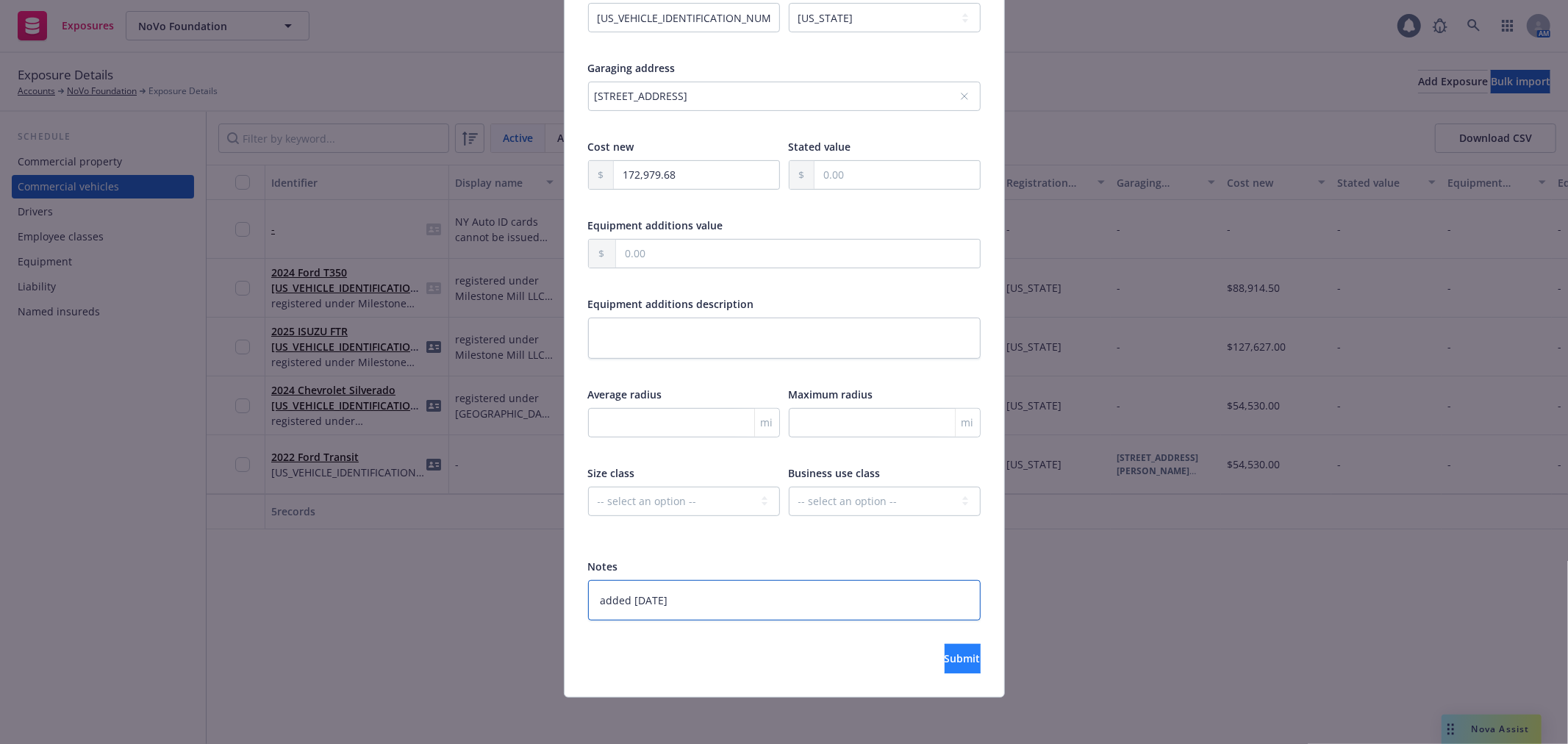
type textarea "added 9/17/2025"
click at [945, 650] on button "Submit" at bounding box center [962, 659] width 36 height 29
type textarea "x"
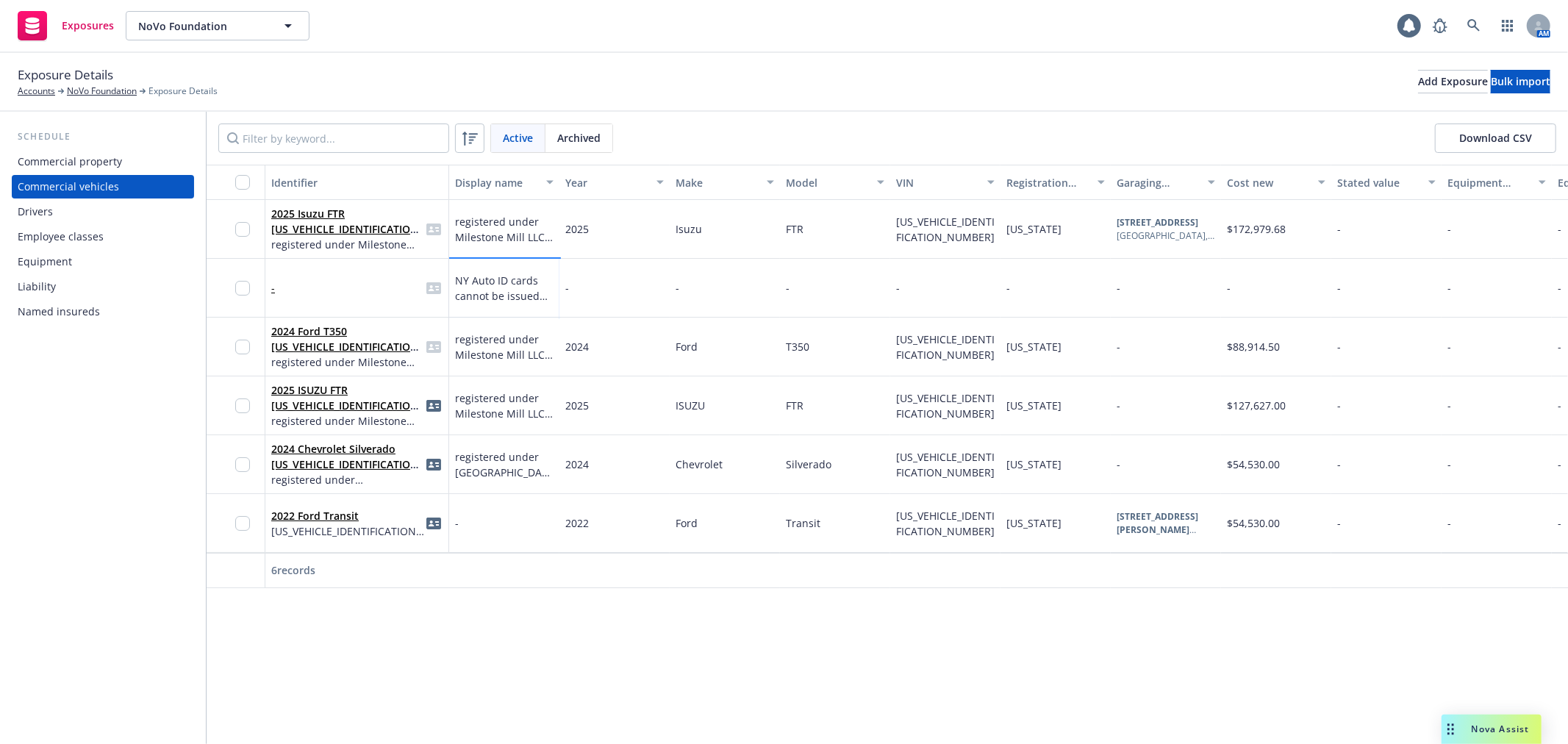
click at [483, 295] on span "NY Auto ID cards cannot be issued from NAV. Need NY software to issue" at bounding box center [504, 288] width 98 height 31
click at [332, 296] on div "-" at bounding box center [356, 288] width 171 height 41
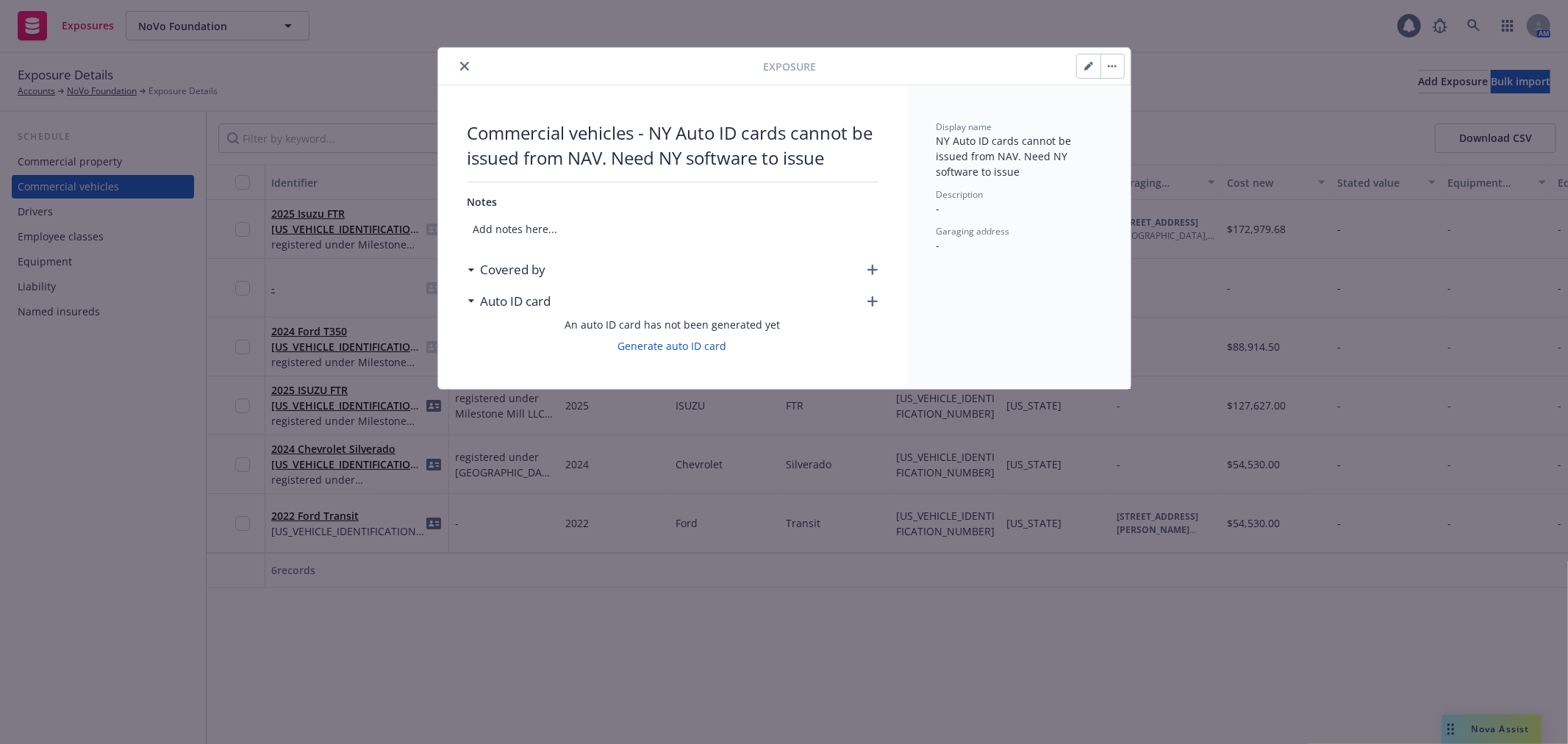
click at [1091, 72] on button "button" at bounding box center [1088, 66] width 24 height 24
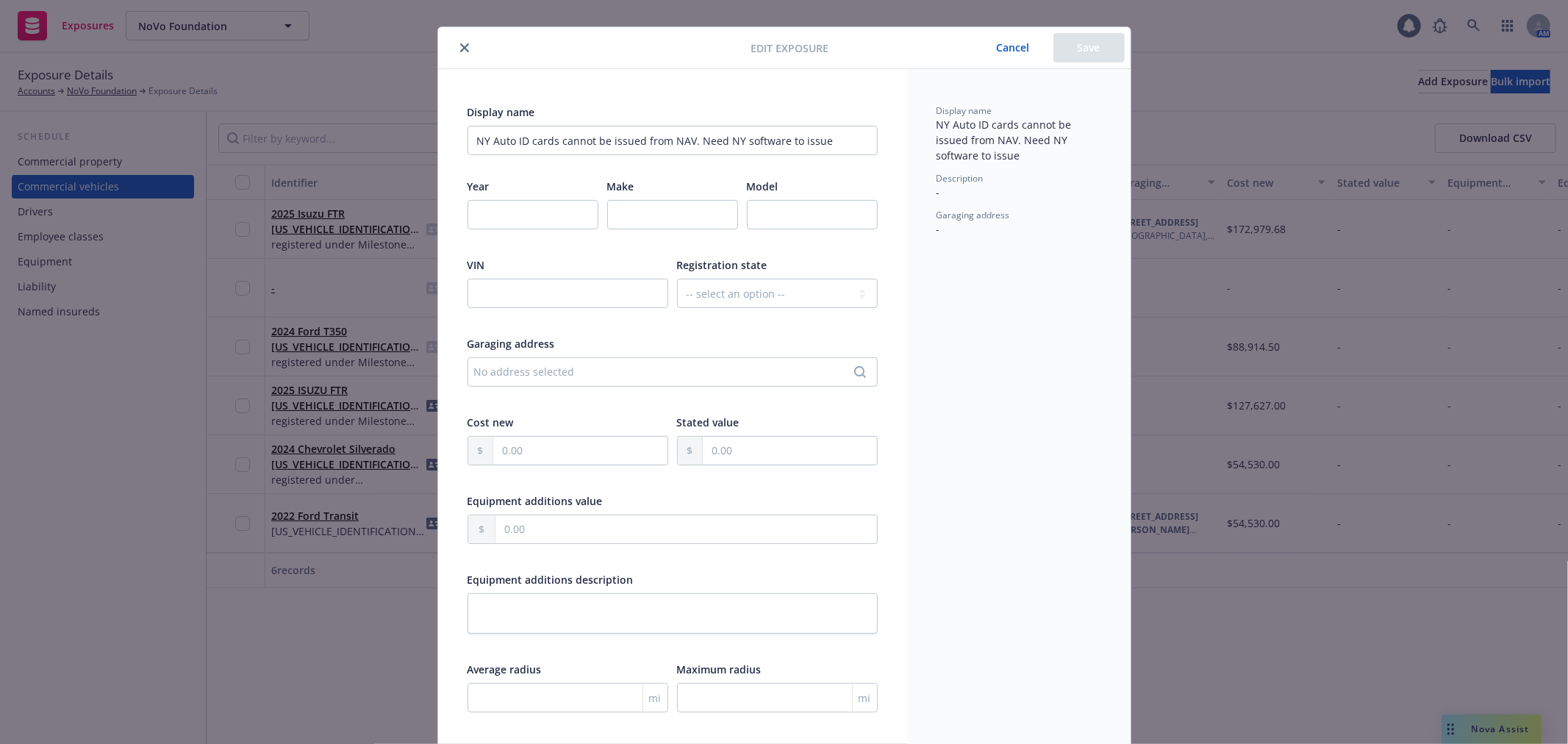
scroll to position [10, 0]
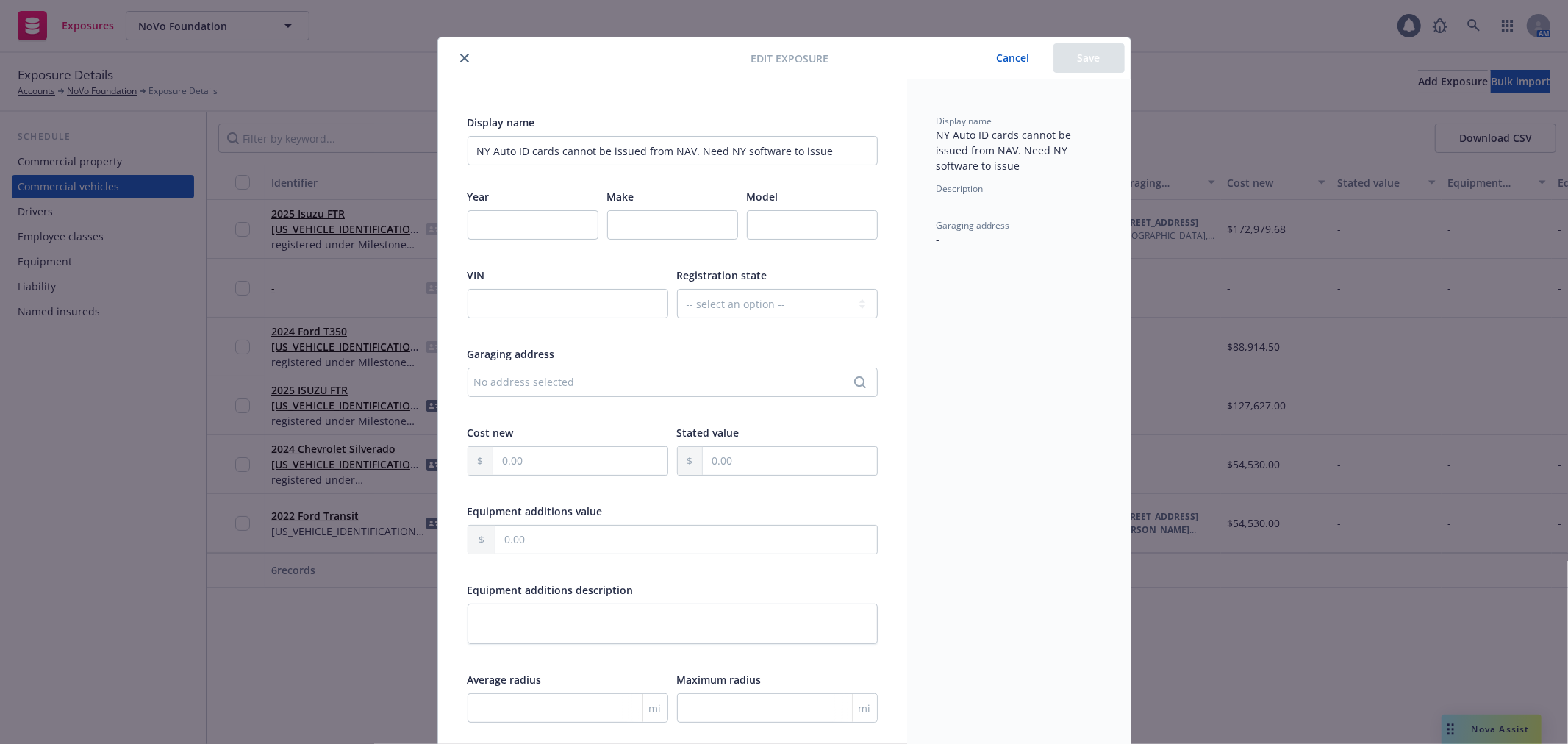
click at [1028, 48] on button "Cancel" at bounding box center [1013, 58] width 80 height 29
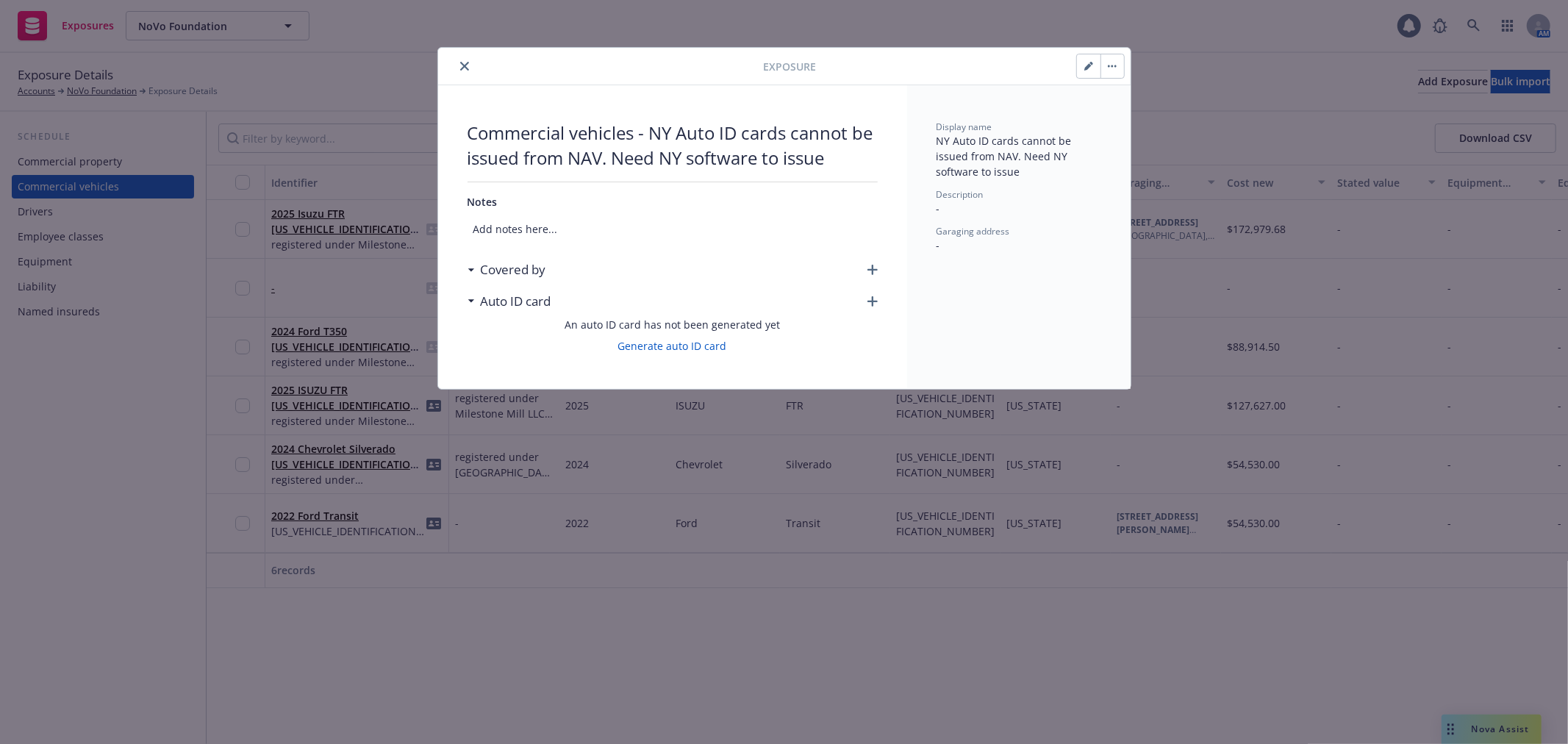
click at [464, 68] on icon "close" at bounding box center [464, 65] width 8 height 8
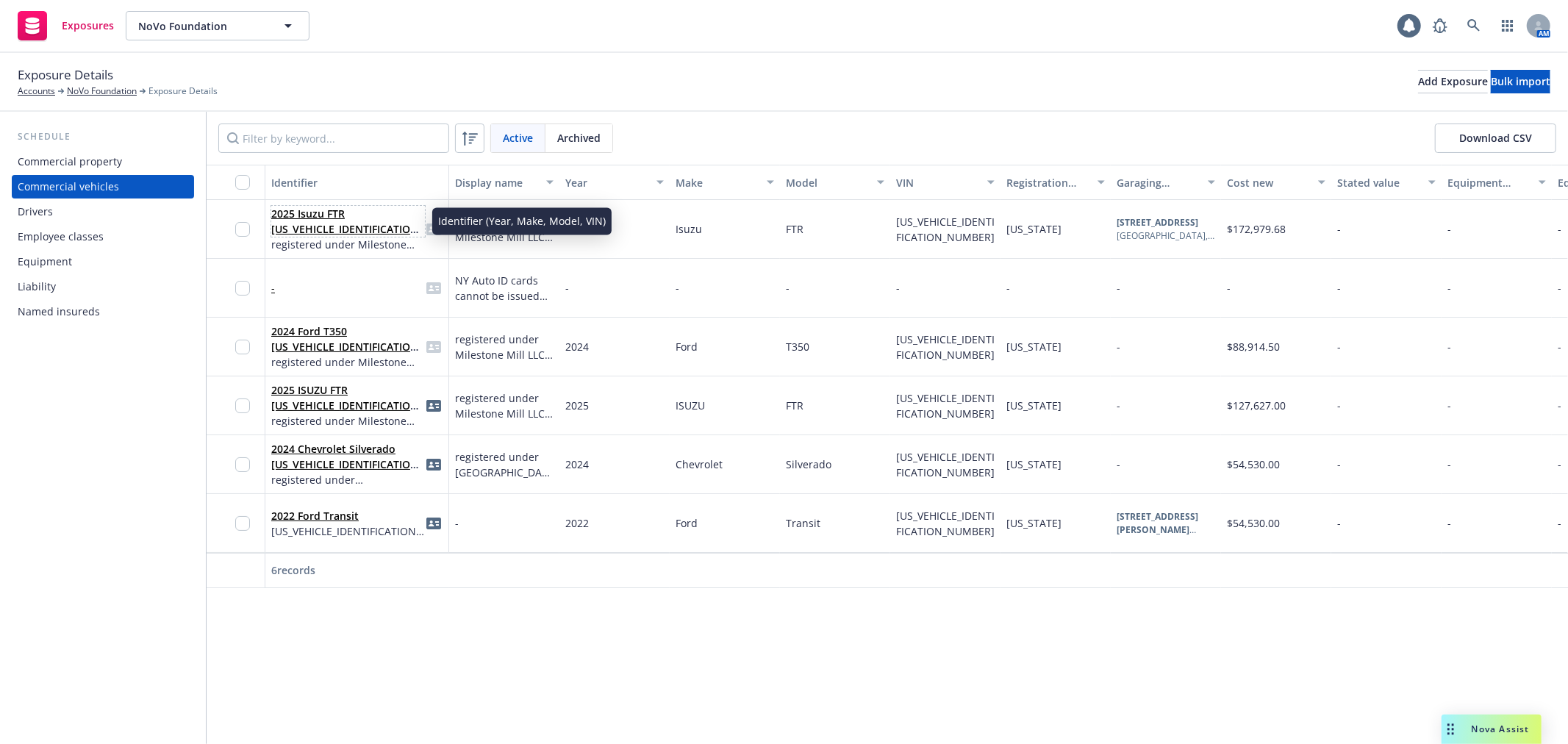
click at [346, 228] on link "2025 Isuzu FTR 54DK6S1F9SSA00798" at bounding box center [346, 229] width 151 height 45
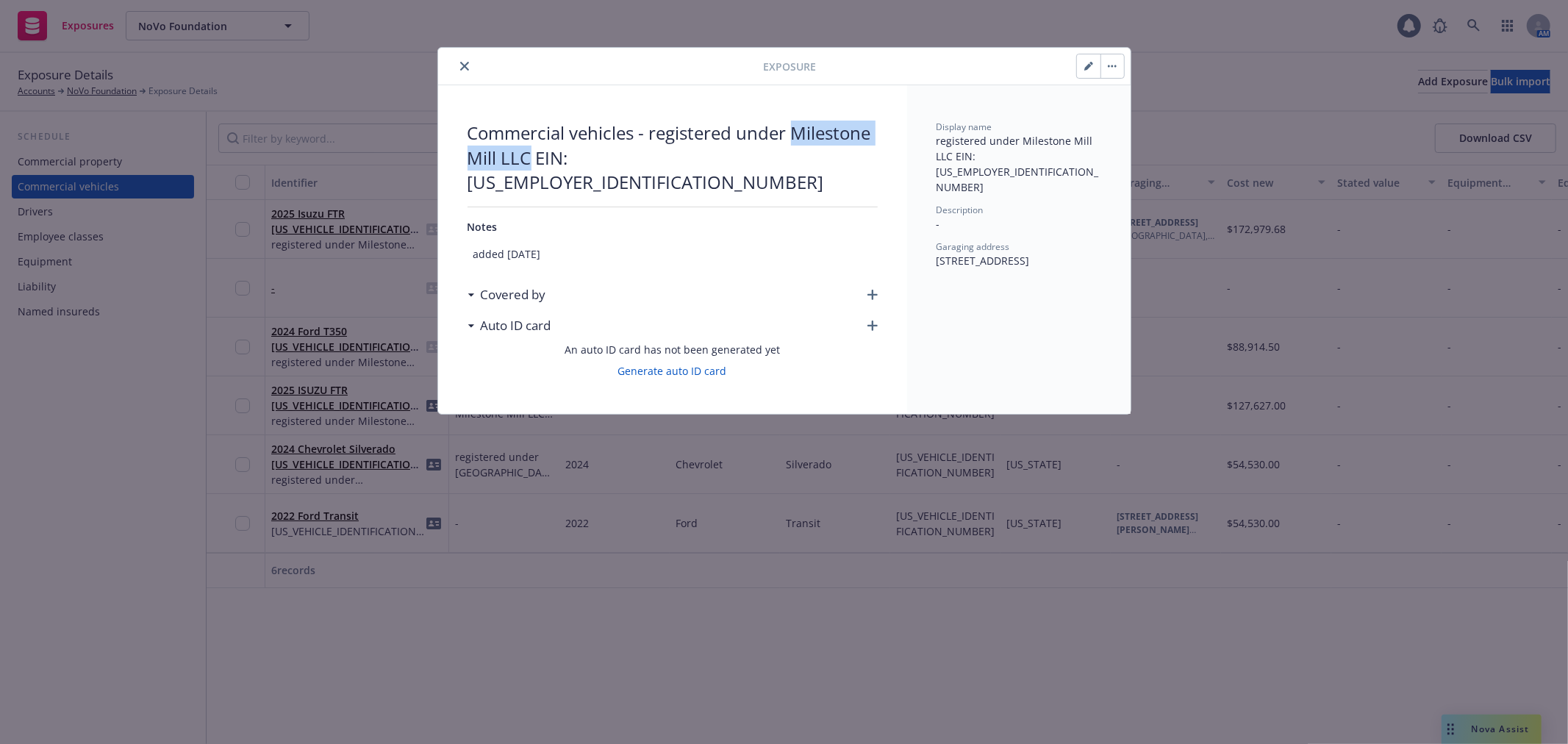
drag, startPoint x: 795, startPoint y: 131, endPoint x: 532, endPoint y: 162, distance: 264.8
click at [532, 162] on span "Commercial vehicles - registered under Milestone Mill LLC EIN: 92-1067923" at bounding box center [672, 157] width 410 height 74
copy span "Milestone Mill LLC"
click at [465, 68] on icon "close" at bounding box center [464, 65] width 8 height 8
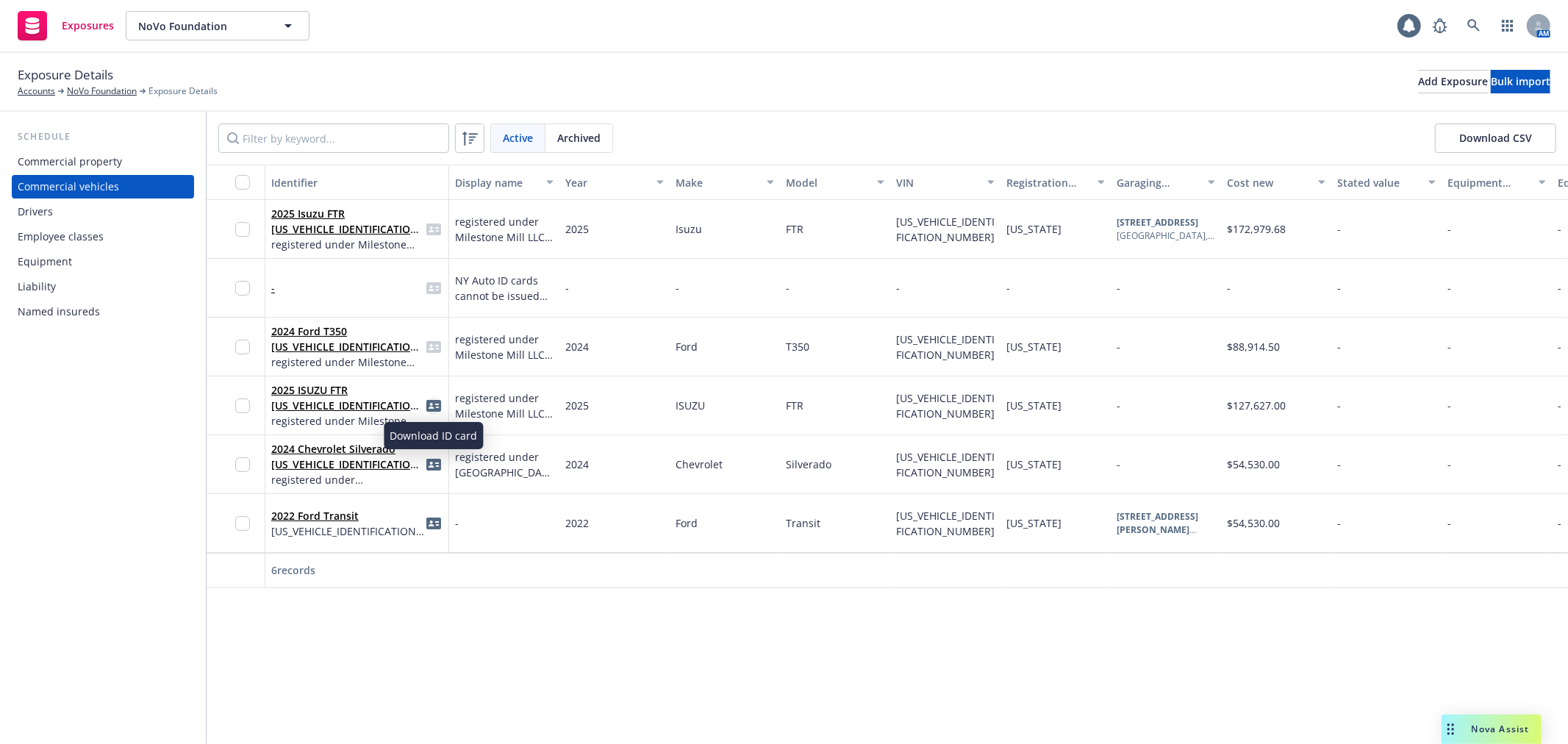
click at [430, 407] on icon "idCard" at bounding box center [434, 405] width 15 height 15
click at [111, 94] on link "NoVo Foundation" at bounding box center [101, 91] width 70 height 13
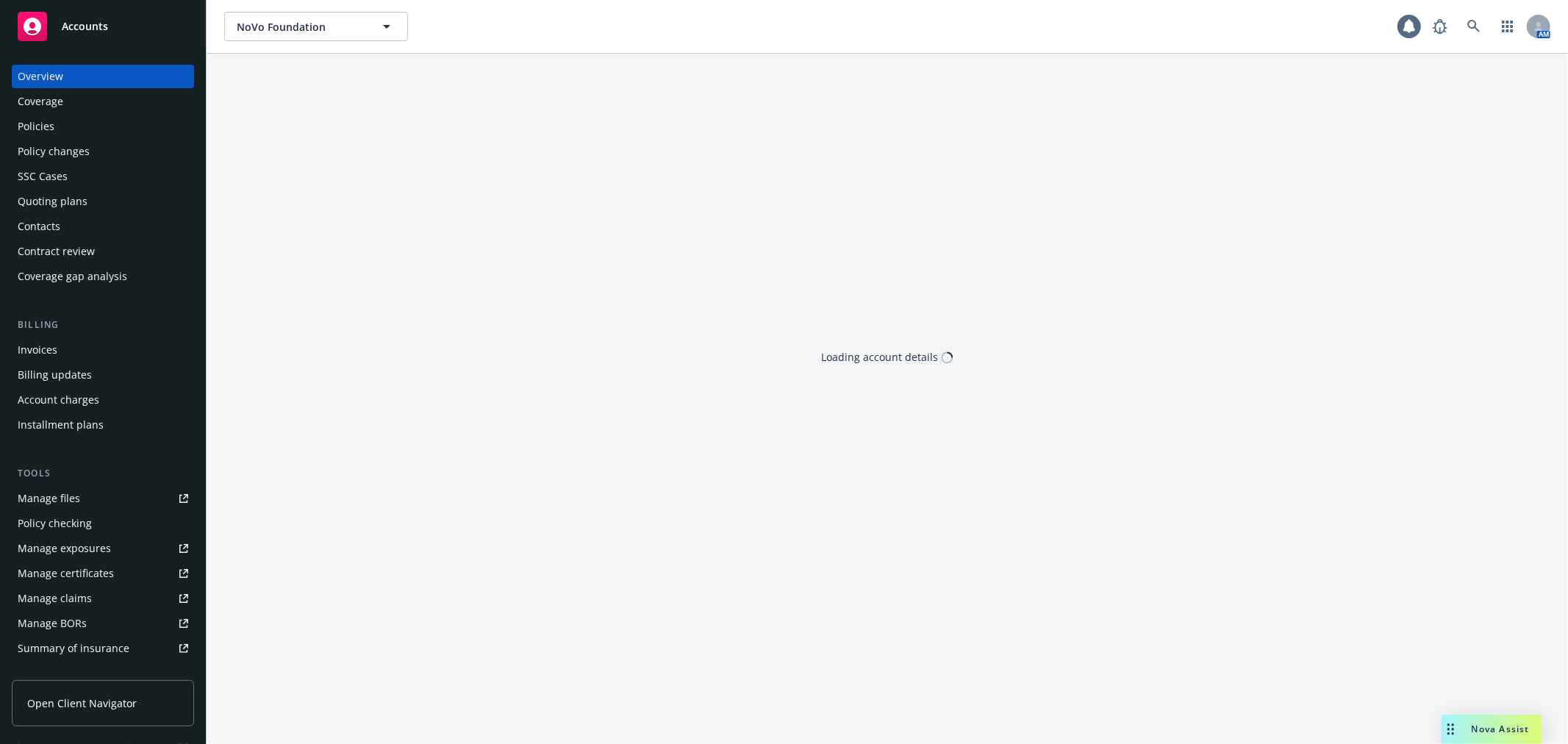
click at [90, 127] on div "Policies" at bounding box center [103, 126] width 170 height 24
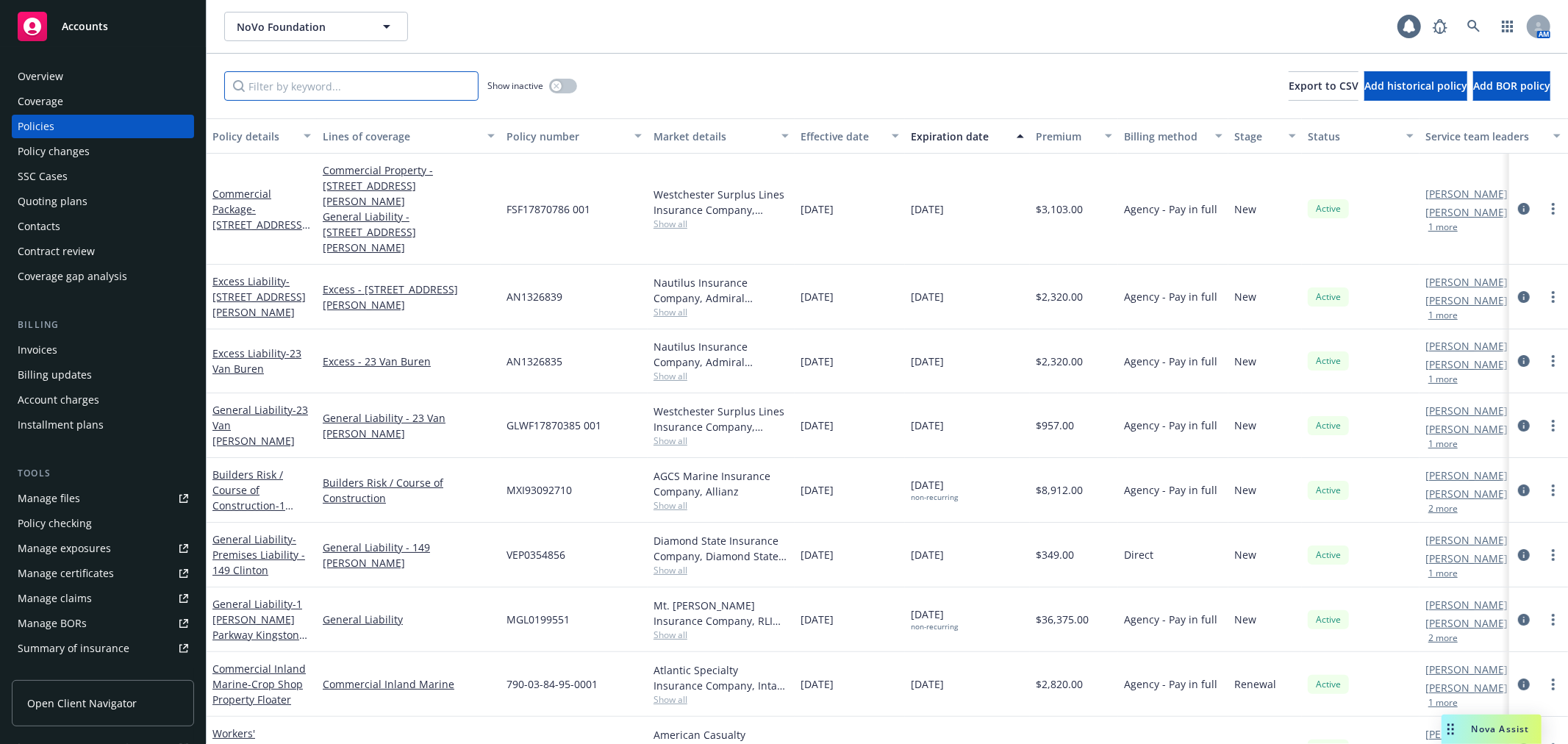
click at [305, 81] on input "Filter by keyword..." at bounding box center [351, 86] width 254 height 29
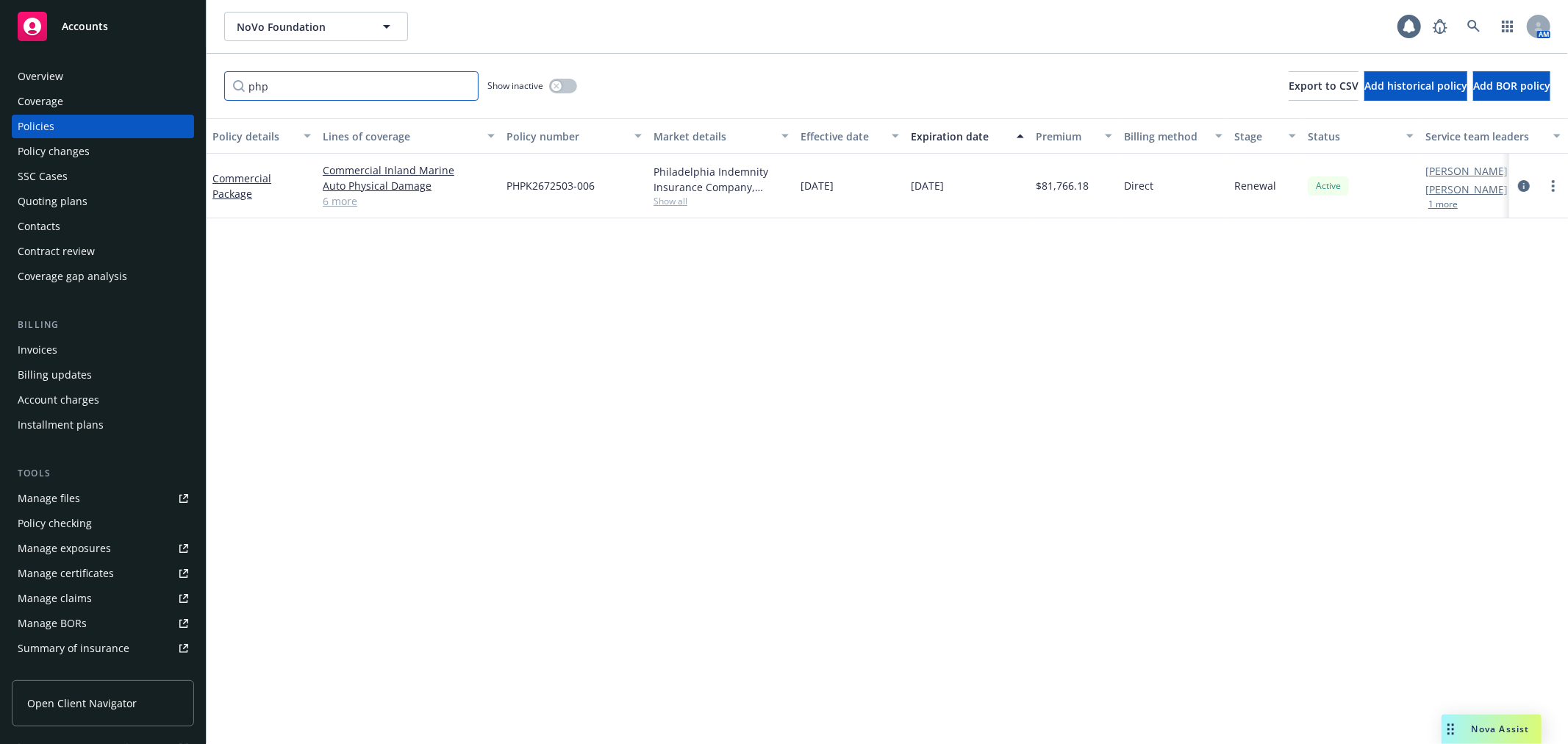
type input "php"
click at [232, 178] on link "Commercial Package" at bounding box center [242, 186] width 59 height 29
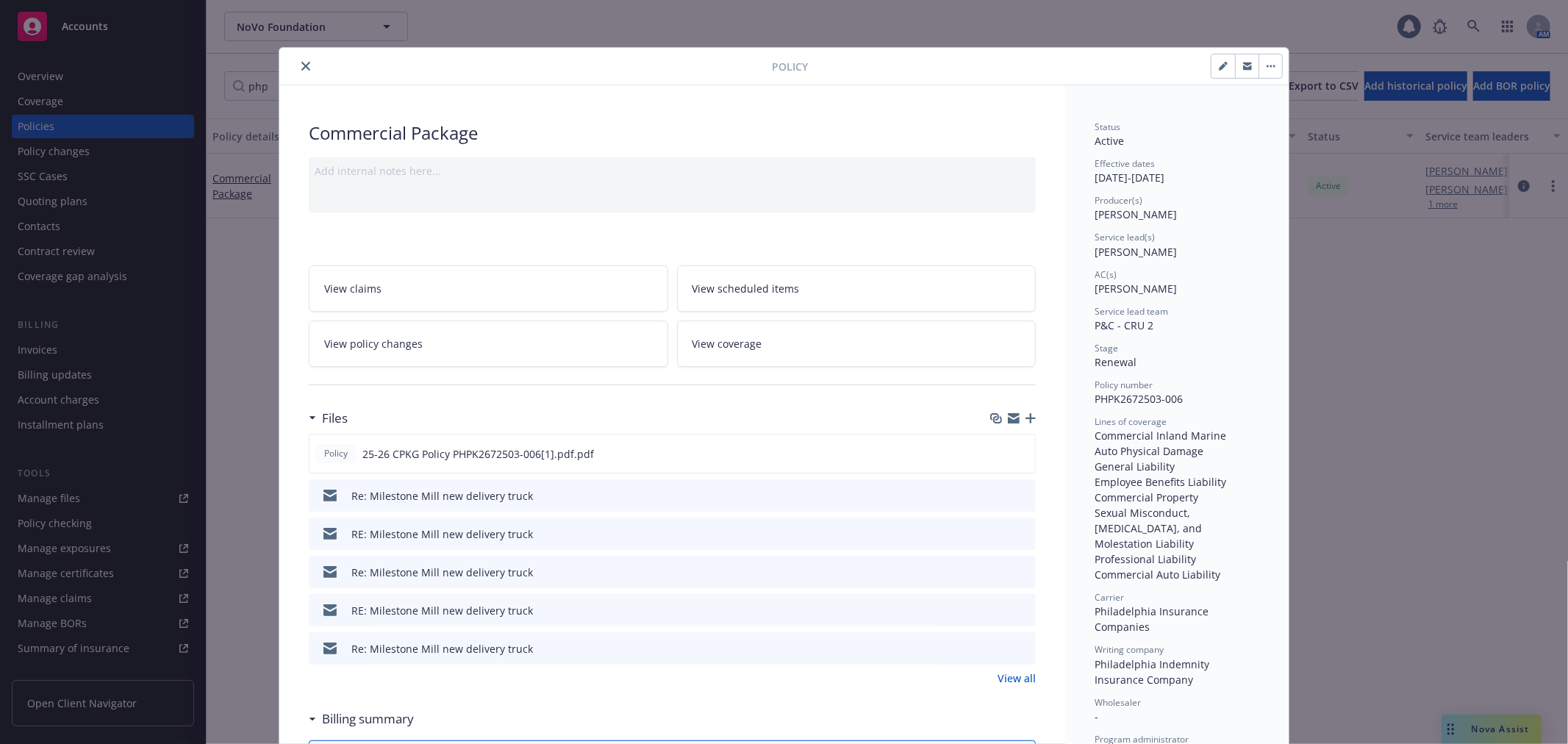
click at [1104, 400] on span "PHPK2672503-006" at bounding box center [1138, 399] width 88 height 14
copy span "PHPK2672503"
click at [303, 61] on icon "close" at bounding box center [305, 65] width 8 height 8
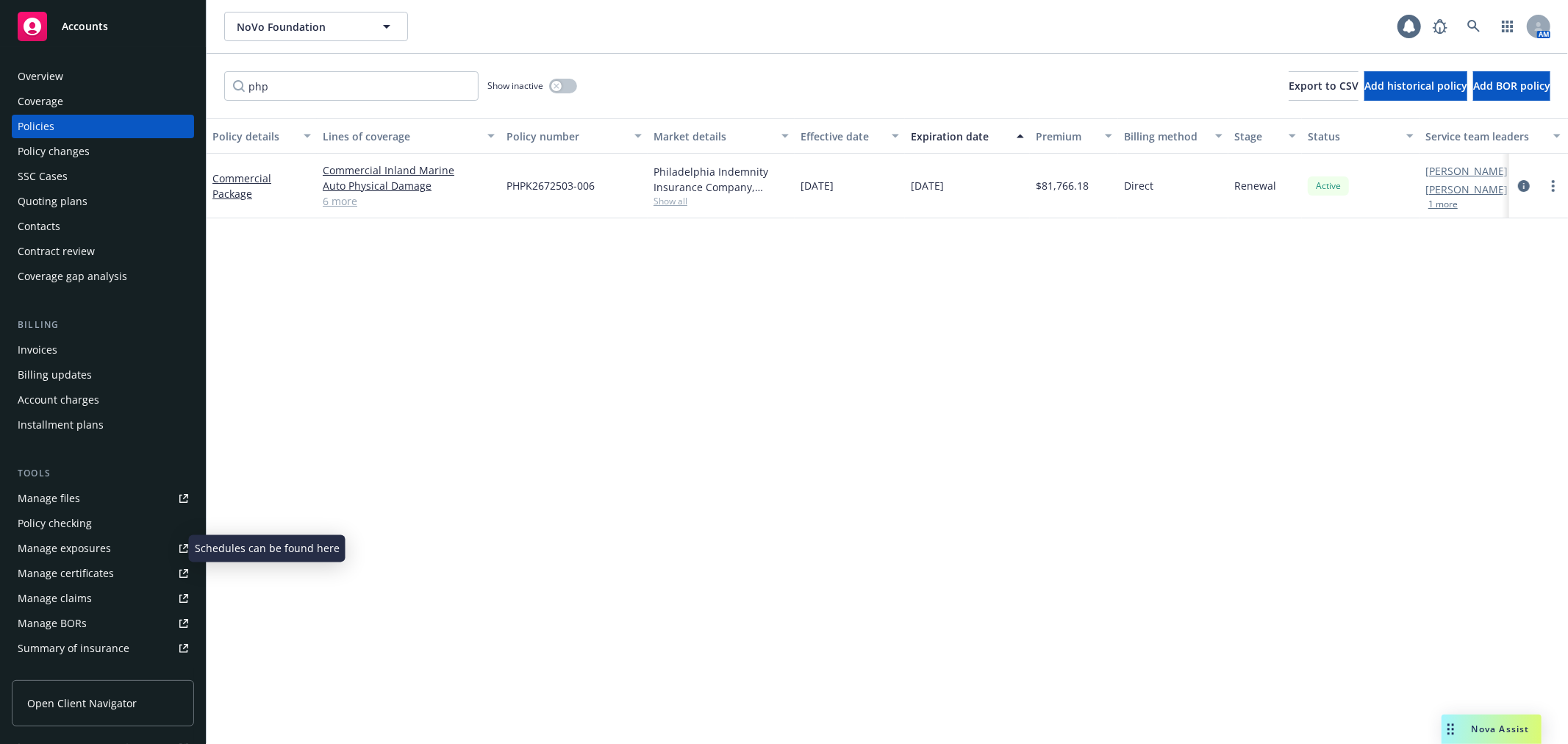
click at [107, 549] on div "Manage exposures" at bounding box center [64, 548] width 94 height 24
click at [122, 84] on div "Overview" at bounding box center [103, 76] width 170 height 24
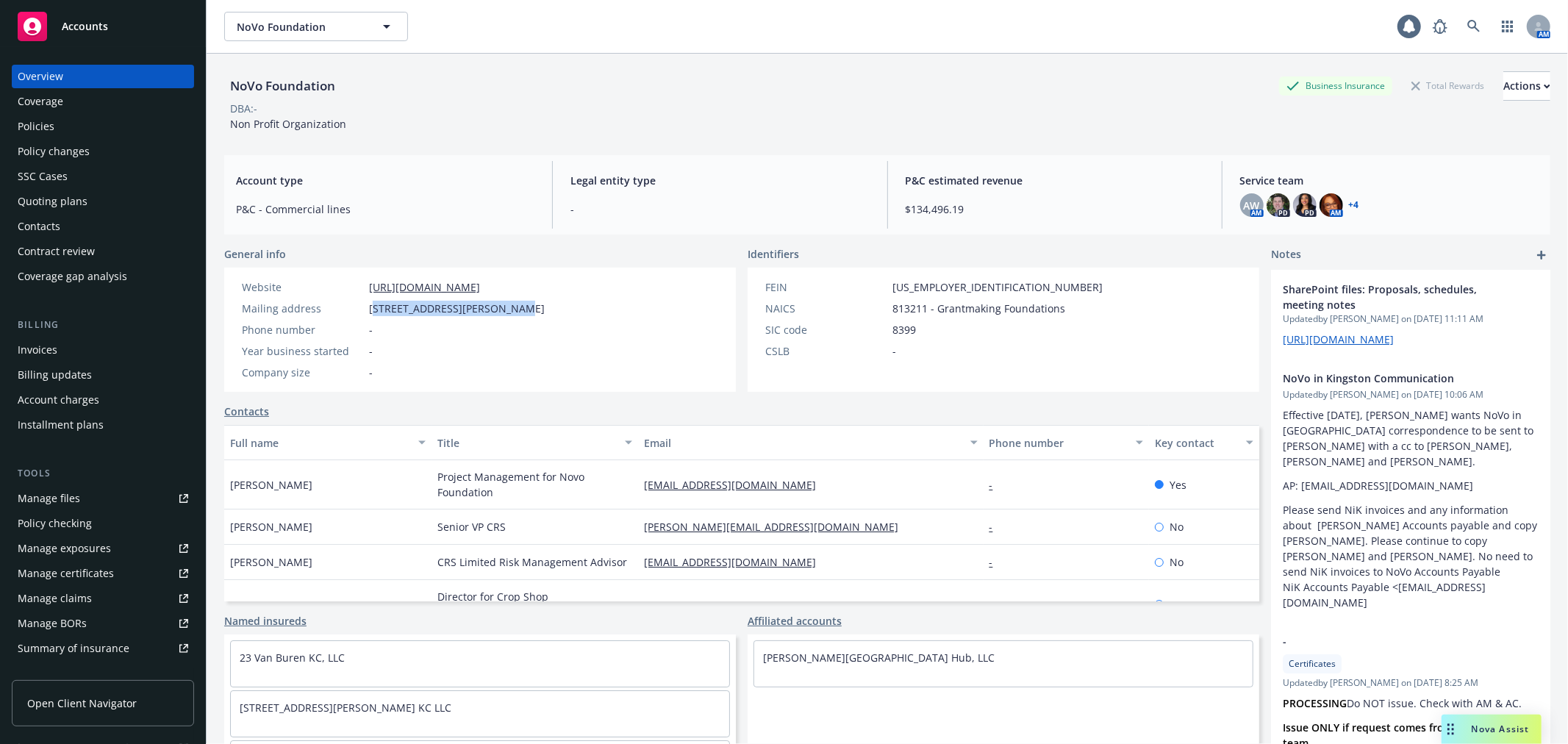
drag, startPoint x: 372, startPoint y: 312, endPoint x: 503, endPoint y: 309, distance: 131.0
click at [503, 309] on span "[STREET_ADDRESS][PERSON_NAME]" at bounding box center [457, 309] width 176 height 15
click at [366, 307] on div "Mailing address PO Box 566, Hurley, NY, 12443" at bounding box center [393, 309] width 315 height 15
drag, startPoint x: 369, startPoint y: 309, endPoint x: 522, endPoint y: 309, distance: 153.0
click at [525, 309] on div "Mailing address PO Box 566, Hurley, NY, 12443" at bounding box center [393, 309] width 315 height 15
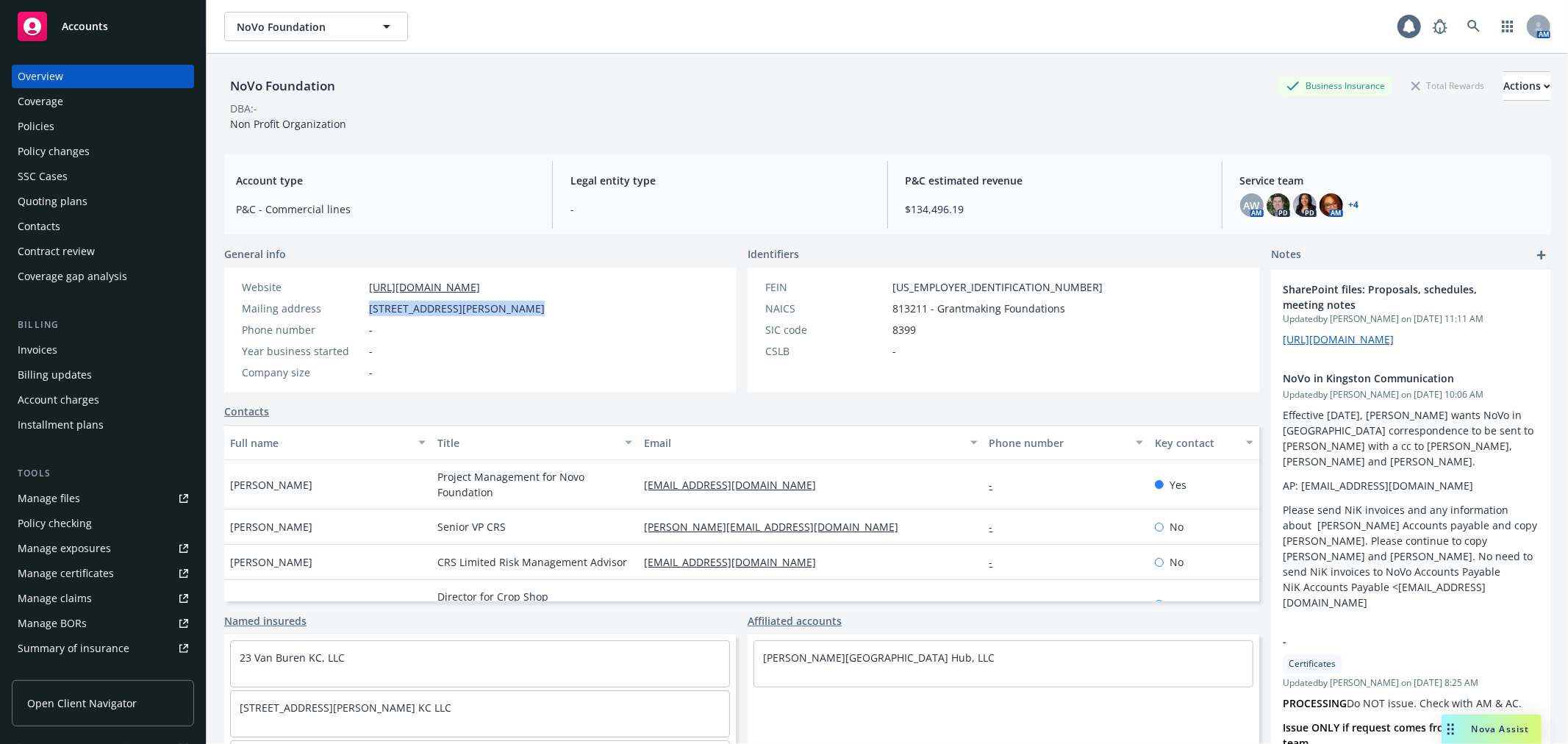
copy span "[STREET_ADDRESS][PERSON_NAME]"
